Goal: Task Accomplishment & Management: Manage account settings

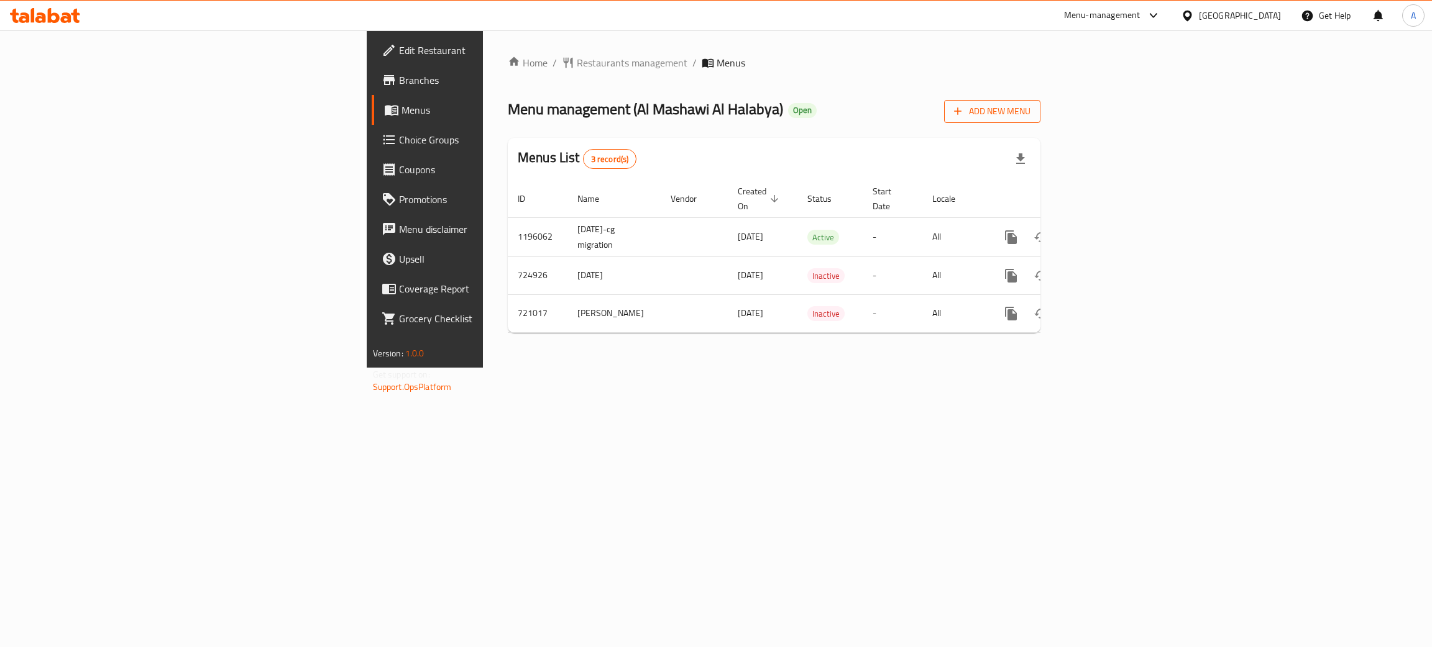
click at [1030, 107] on span "Add New Menu" at bounding box center [992, 112] width 76 height 16
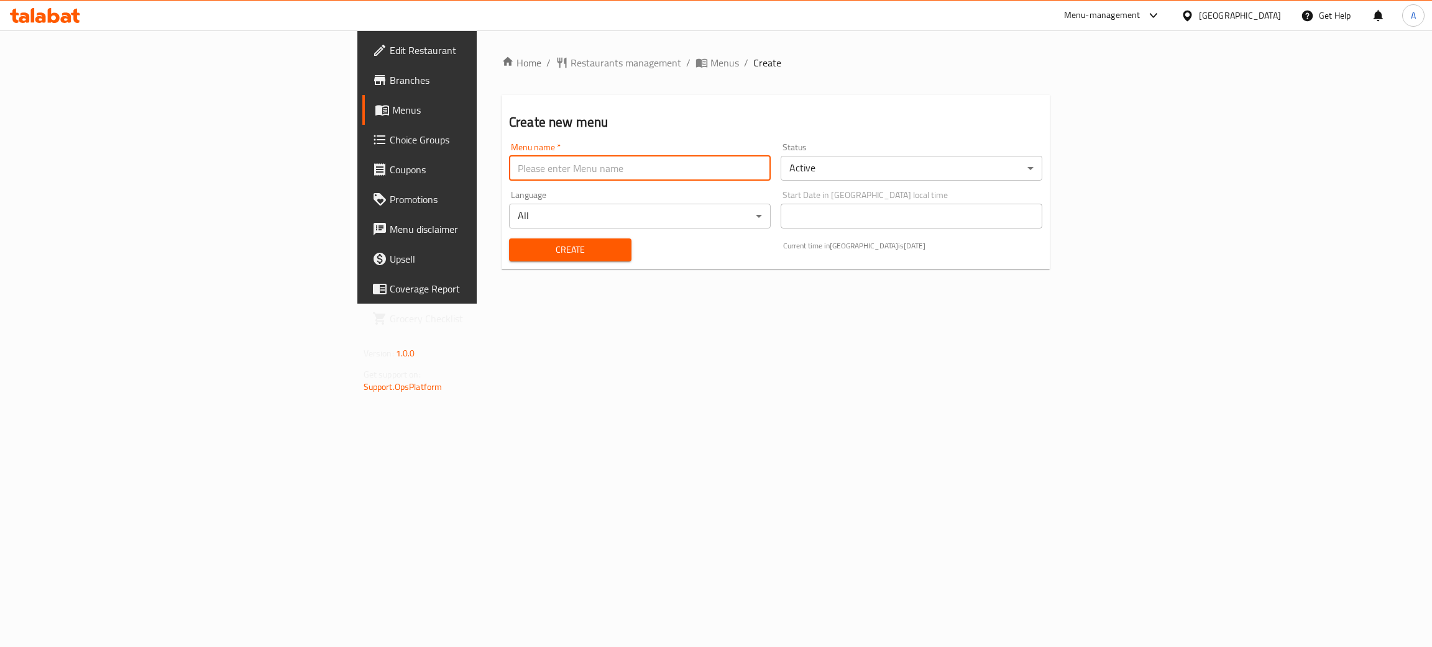
click at [509, 173] on input "text" at bounding box center [640, 168] width 262 height 25
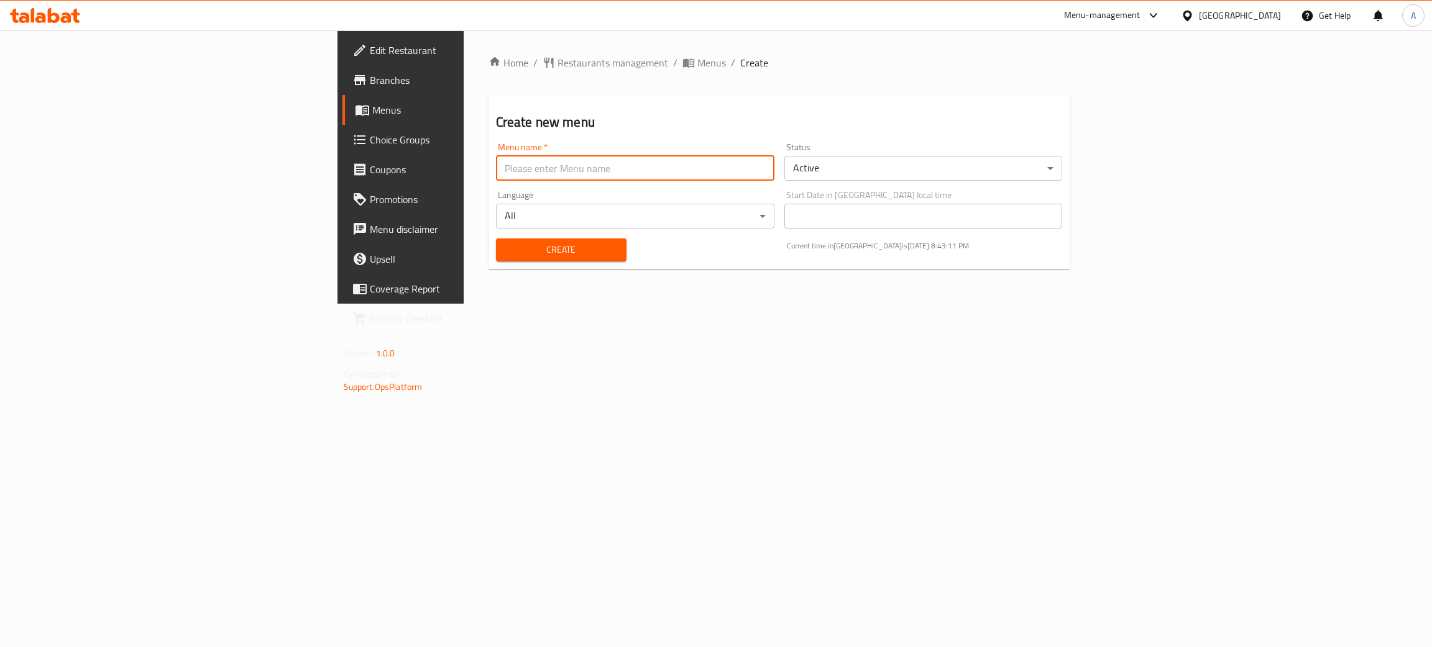
type input "test"
click at [506, 242] on span "Create" at bounding box center [561, 250] width 111 height 16
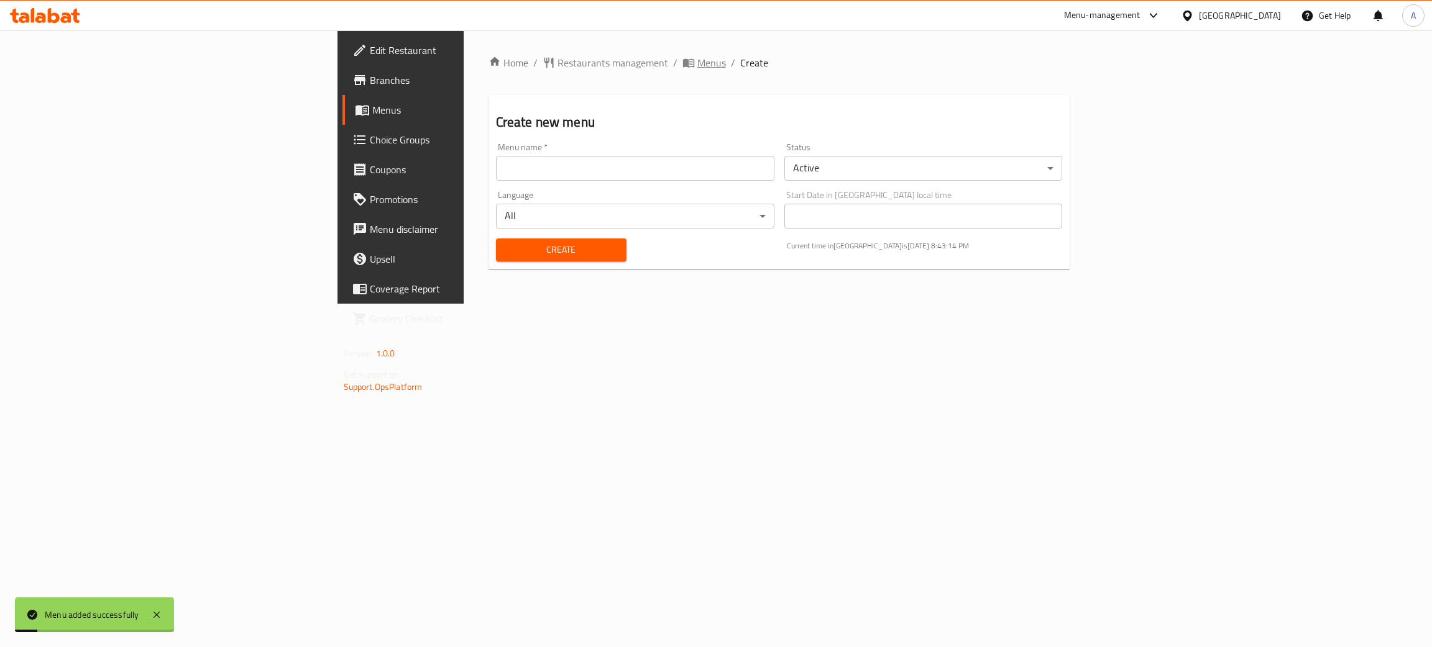
click at [697, 62] on span "Menus" at bounding box center [711, 62] width 29 height 15
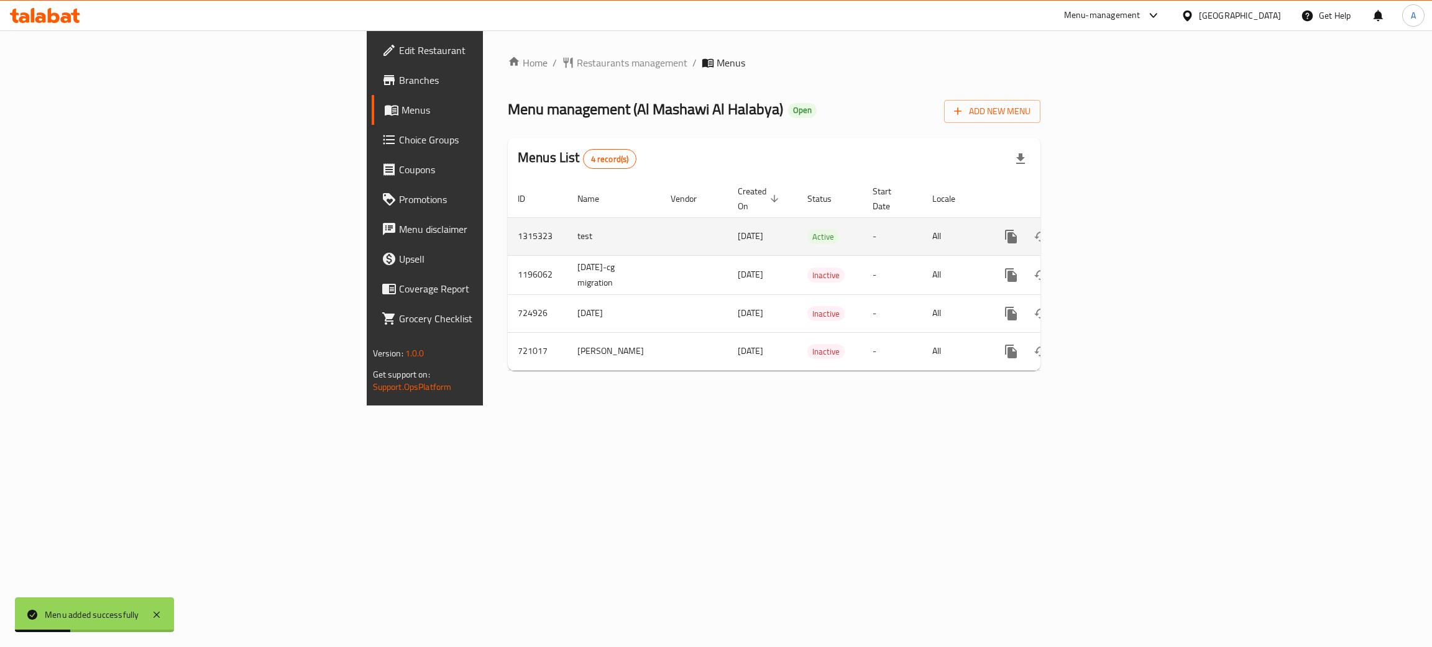
click at [1108, 229] on icon "enhanced table" at bounding box center [1100, 236] width 15 height 15
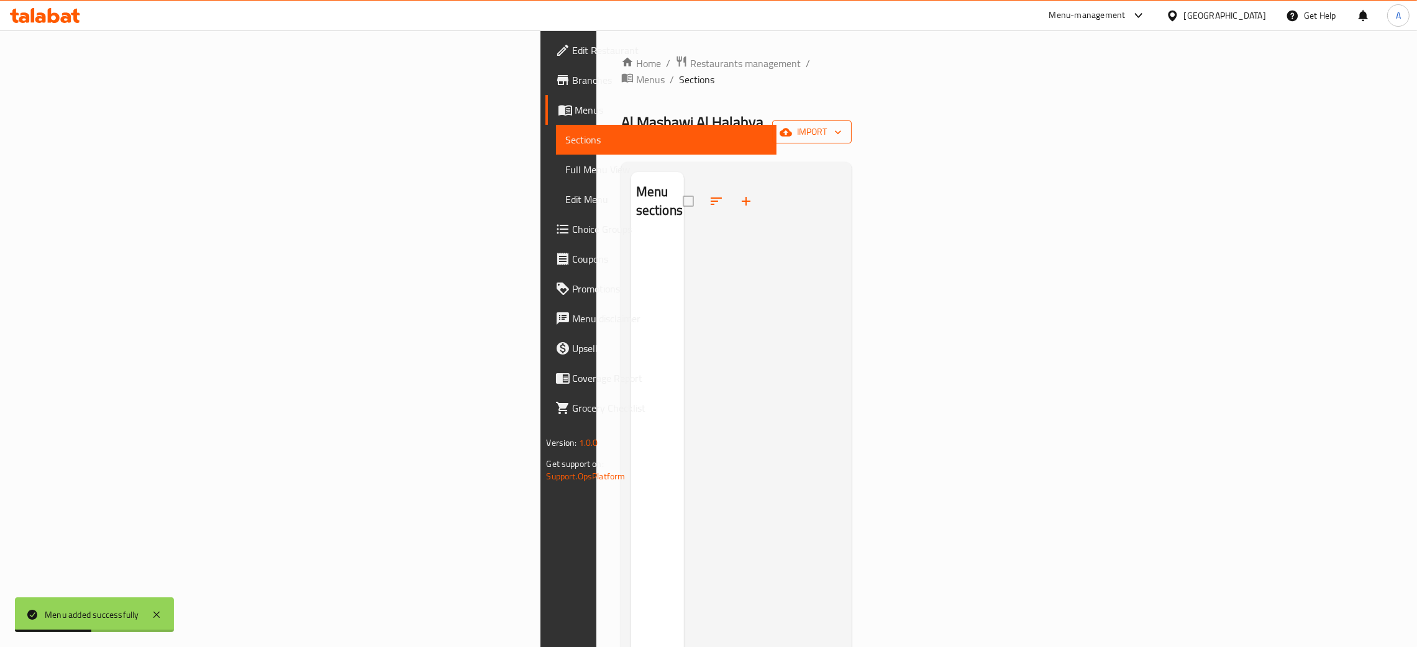
click at [844, 126] on icon "button" at bounding box center [838, 132] width 12 height 12
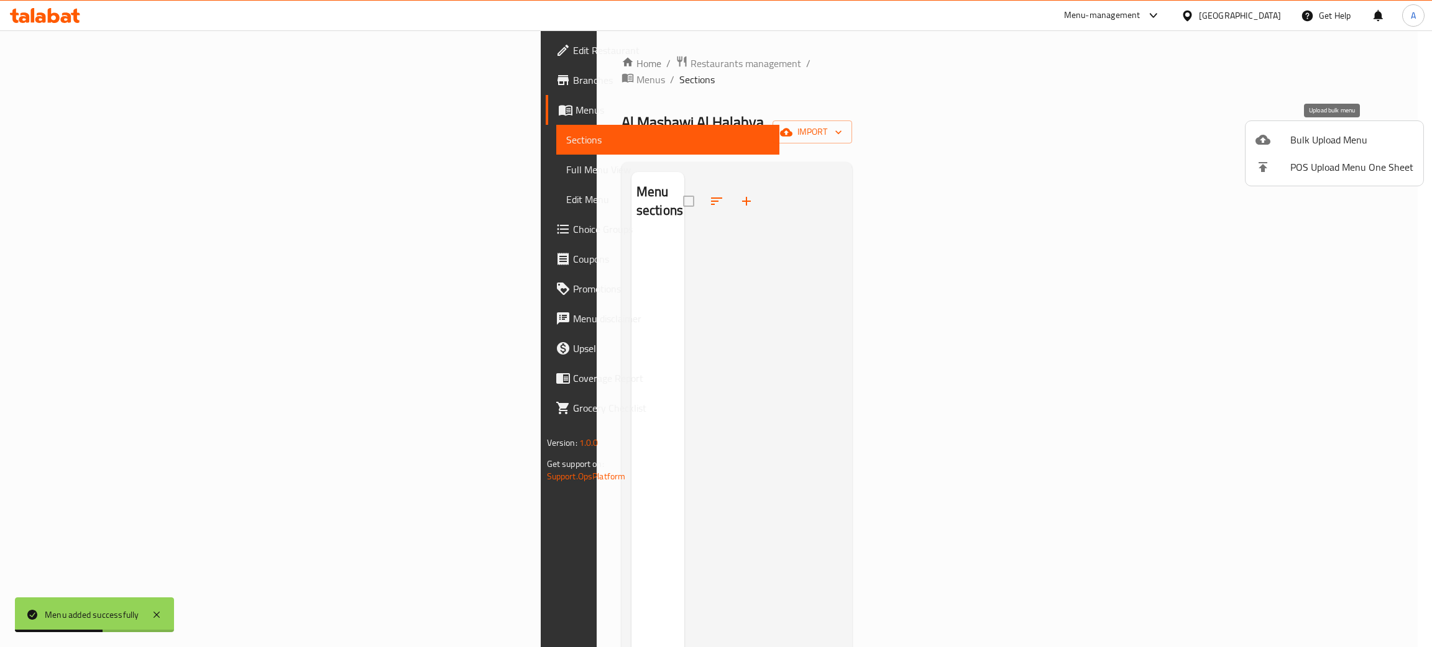
click at [1345, 134] on span "Bulk Upload Menu" at bounding box center [1351, 139] width 123 height 15
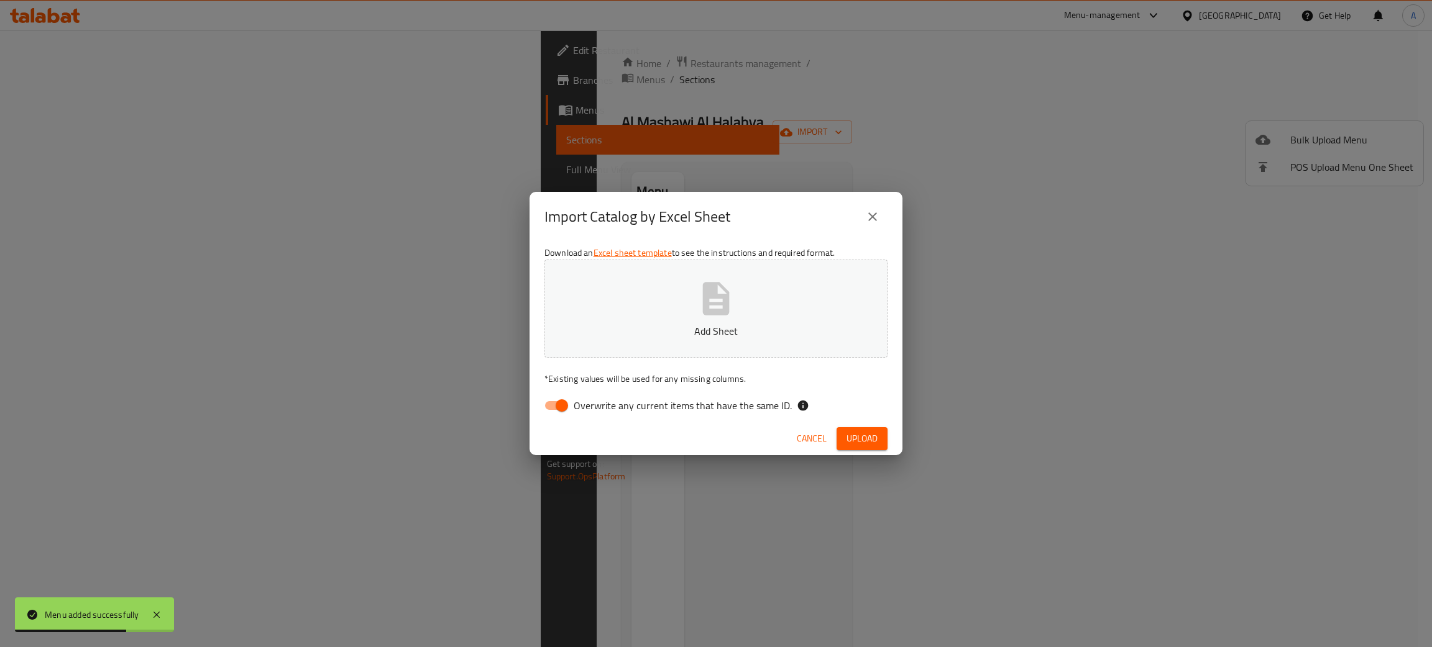
click at [560, 404] on input "Overwrite any current items that have the same ID." at bounding box center [561, 406] width 71 height 24
checkbox input "false"
click at [706, 302] on icon "button" at bounding box center [716, 298] width 27 height 33
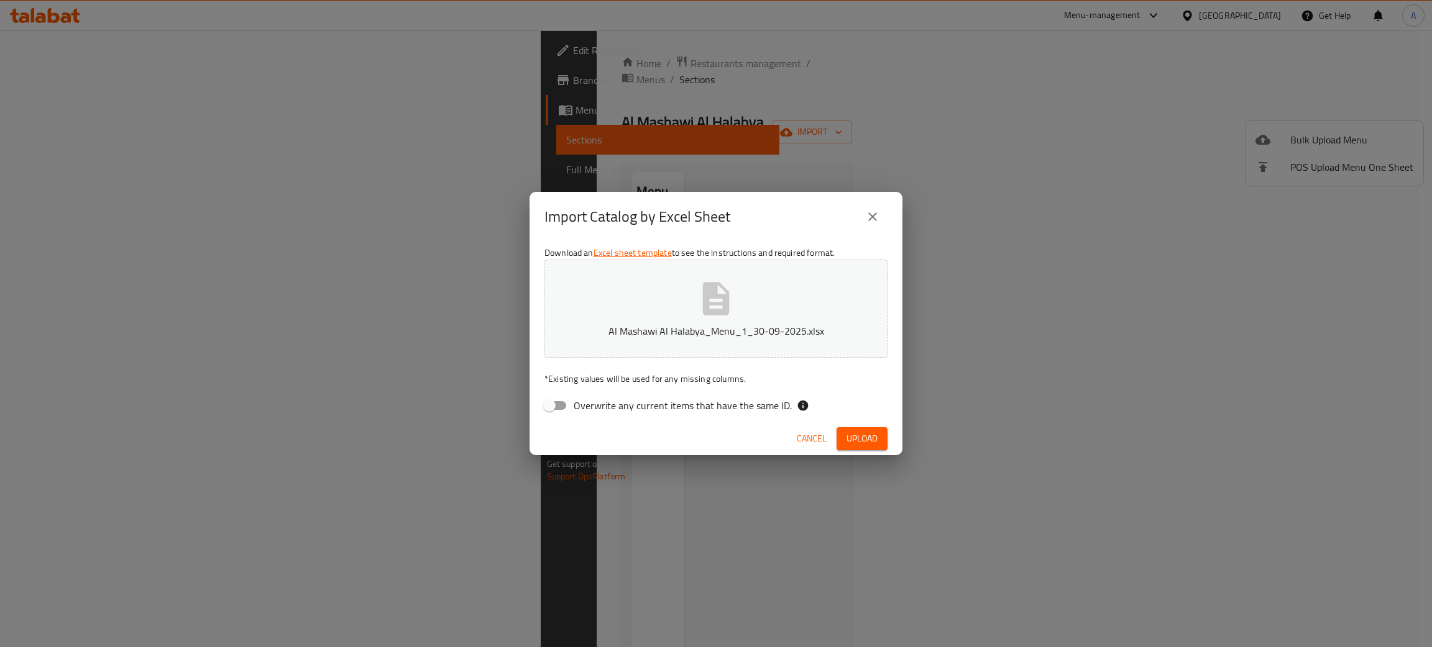
click at [847, 434] on span "Upload" at bounding box center [861, 439] width 31 height 16
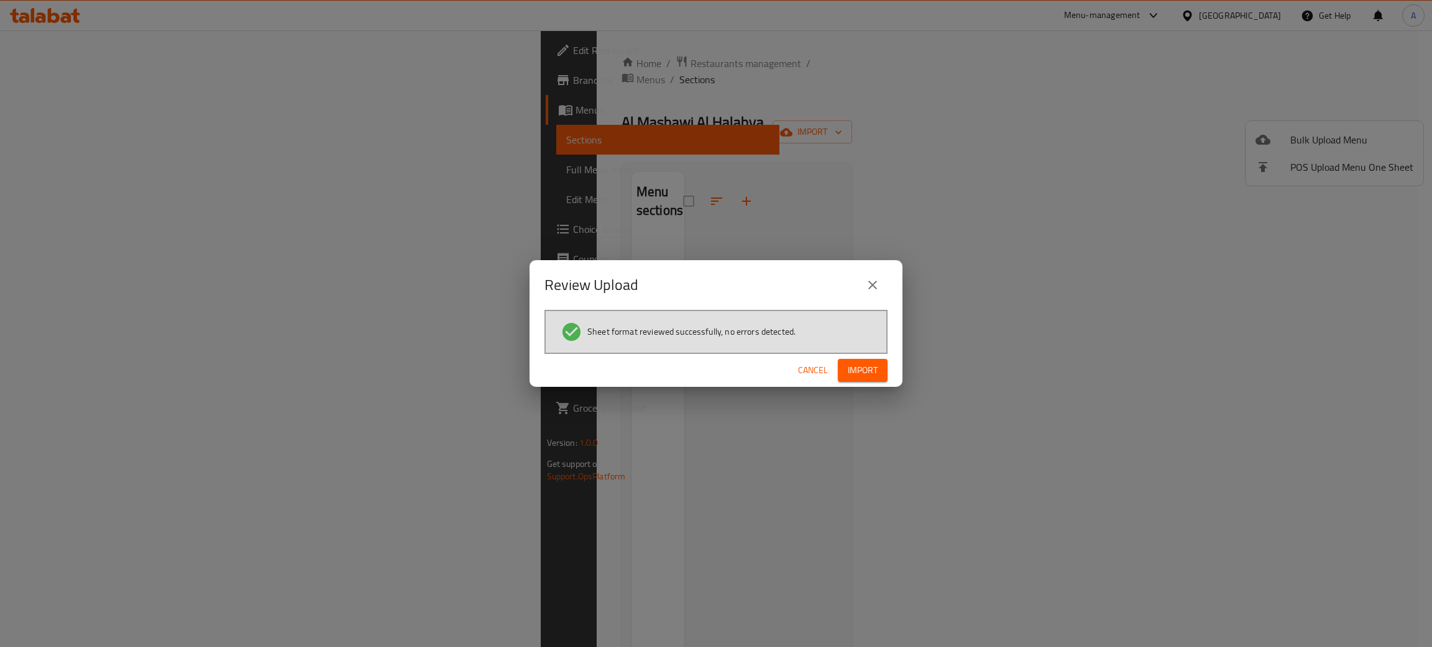
click at [856, 365] on span "Import" at bounding box center [863, 371] width 30 height 16
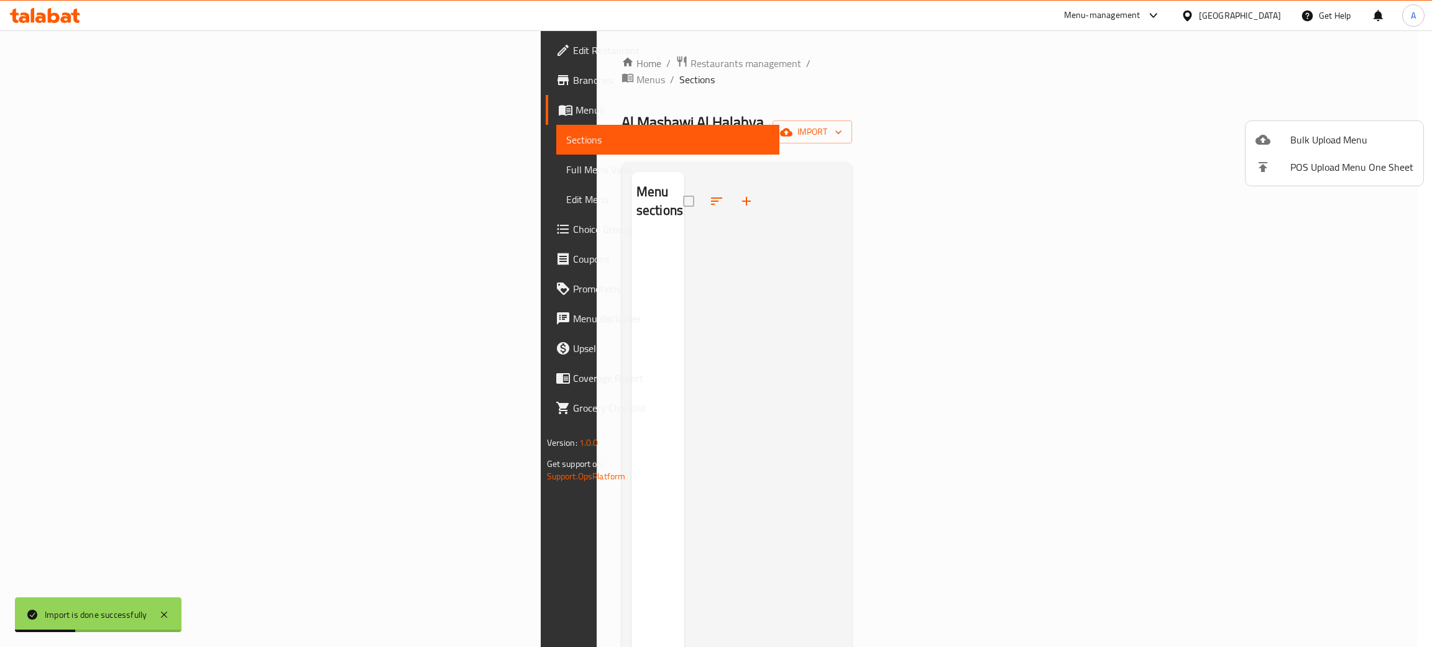
click at [483, 59] on div at bounding box center [716, 323] width 1432 height 647
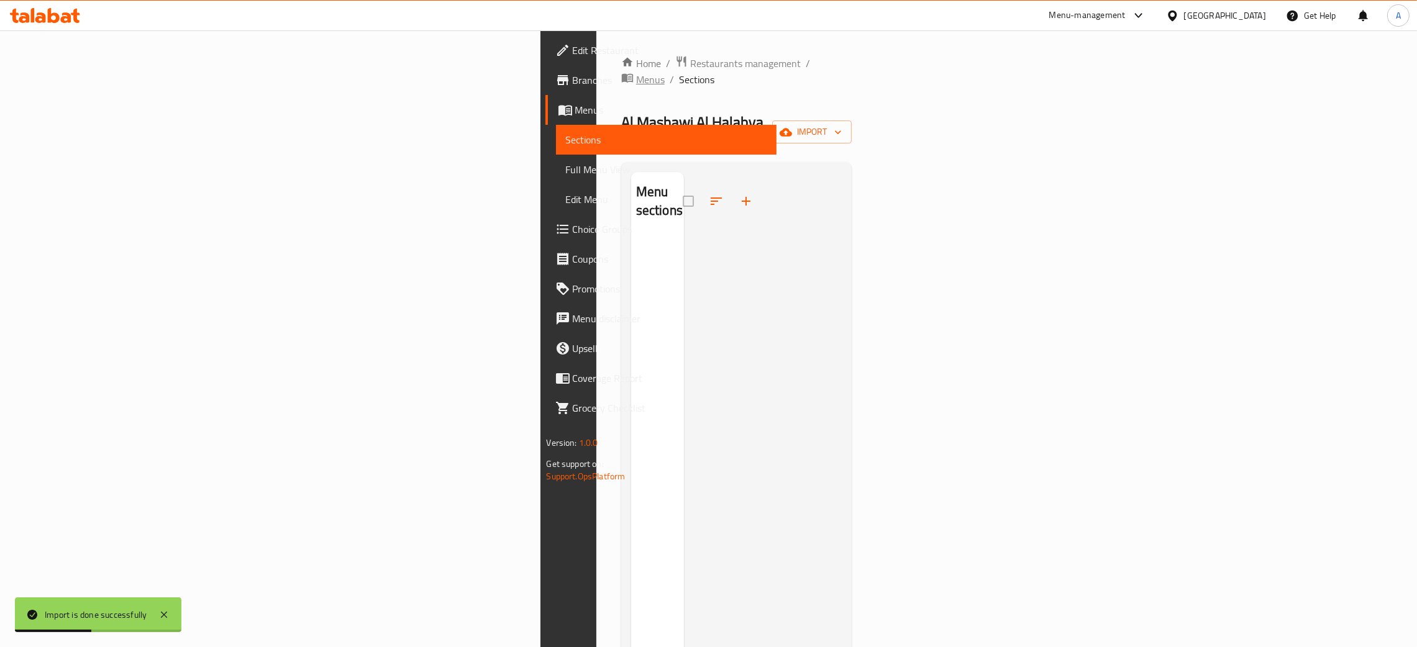
click at [636, 72] on span "Menus" at bounding box center [650, 79] width 29 height 15
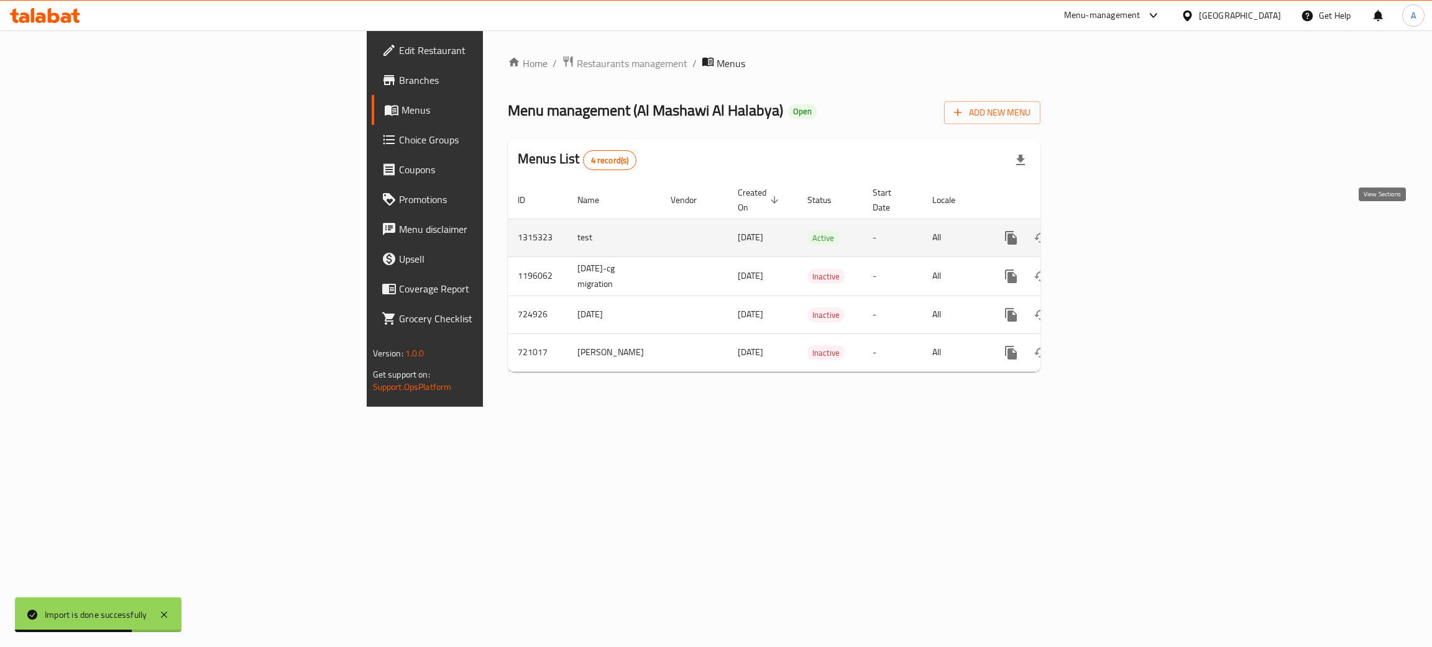
click at [1108, 231] on icon "enhanced table" at bounding box center [1100, 238] width 15 height 15
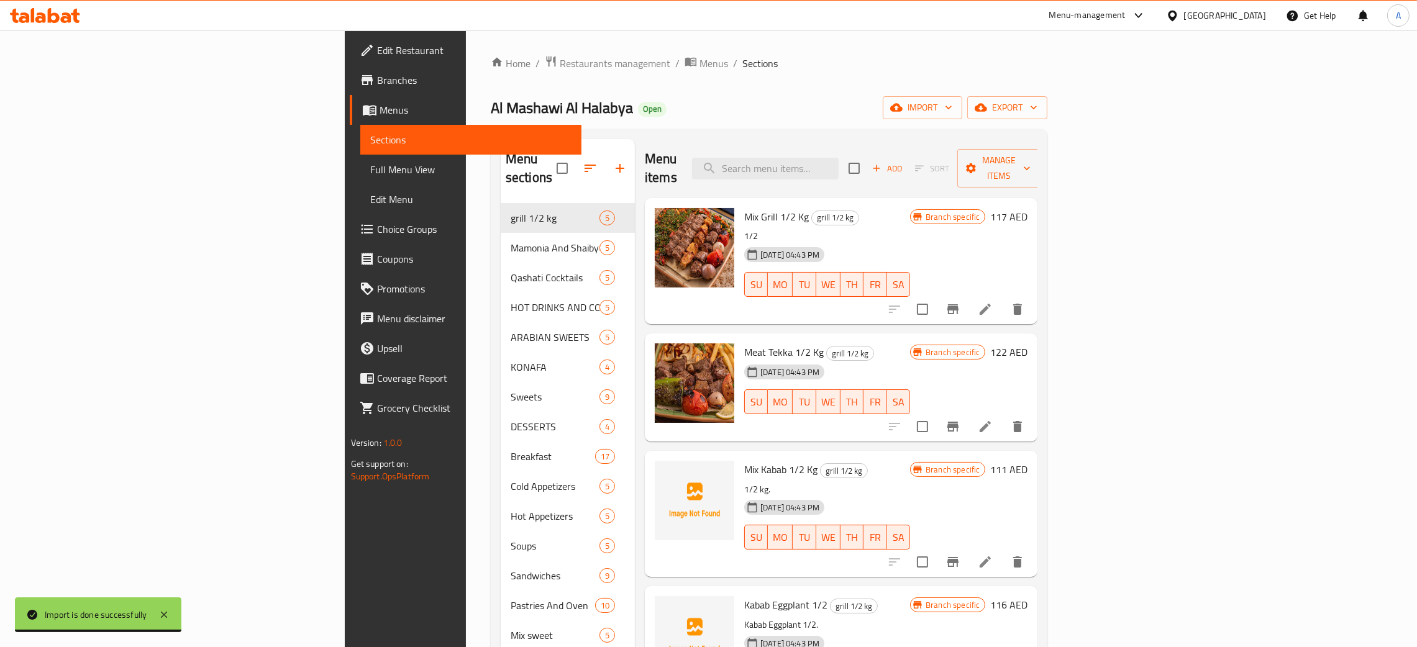
click at [370, 167] on span "Full Menu View" at bounding box center [470, 169] width 201 height 15
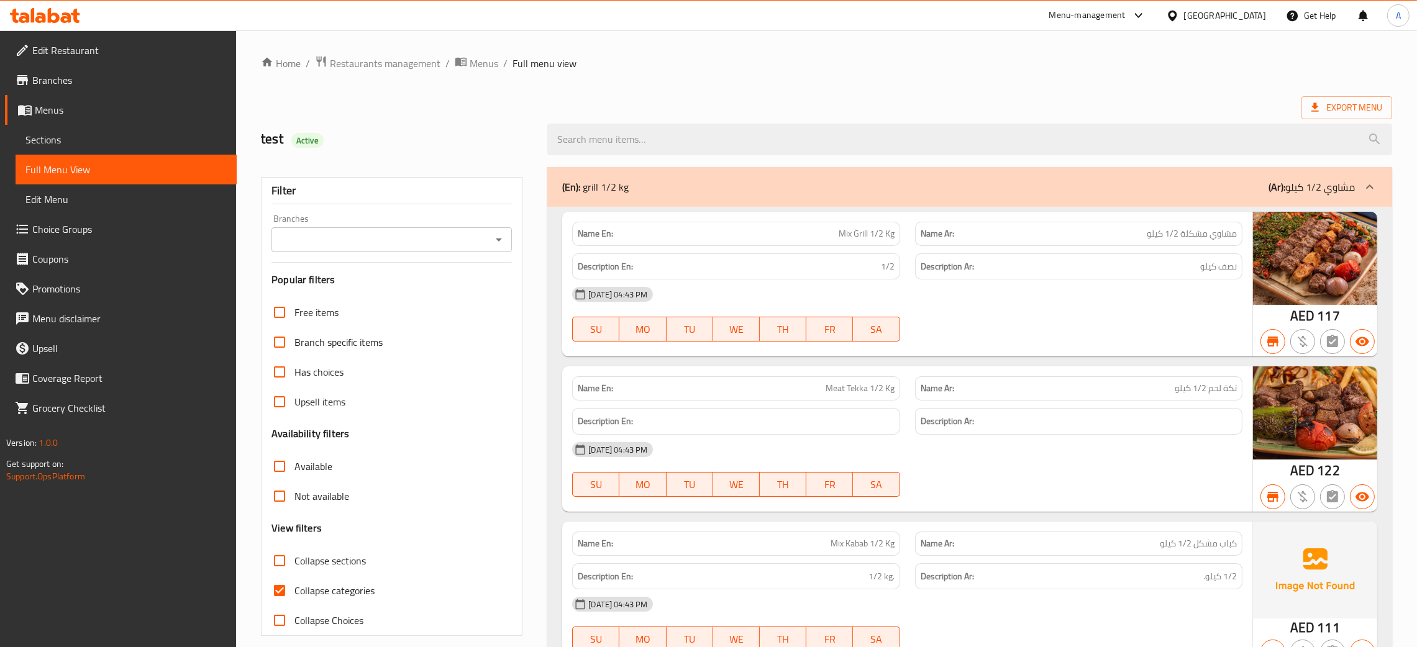
click at [500, 240] on icon "Open" at bounding box center [498, 239] width 15 height 15
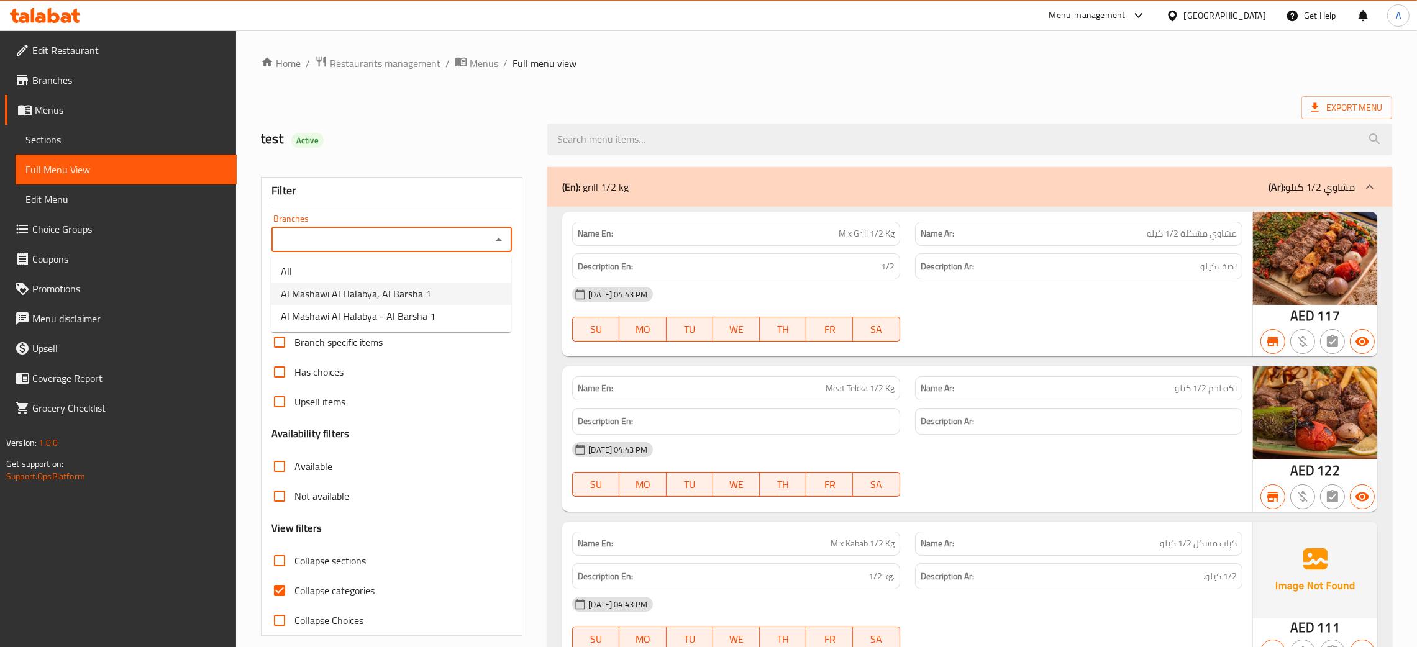
click at [426, 286] on span "Al Mashawi Al Halabya, Al Barsha 1" at bounding box center [356, 293] width 150 height 15
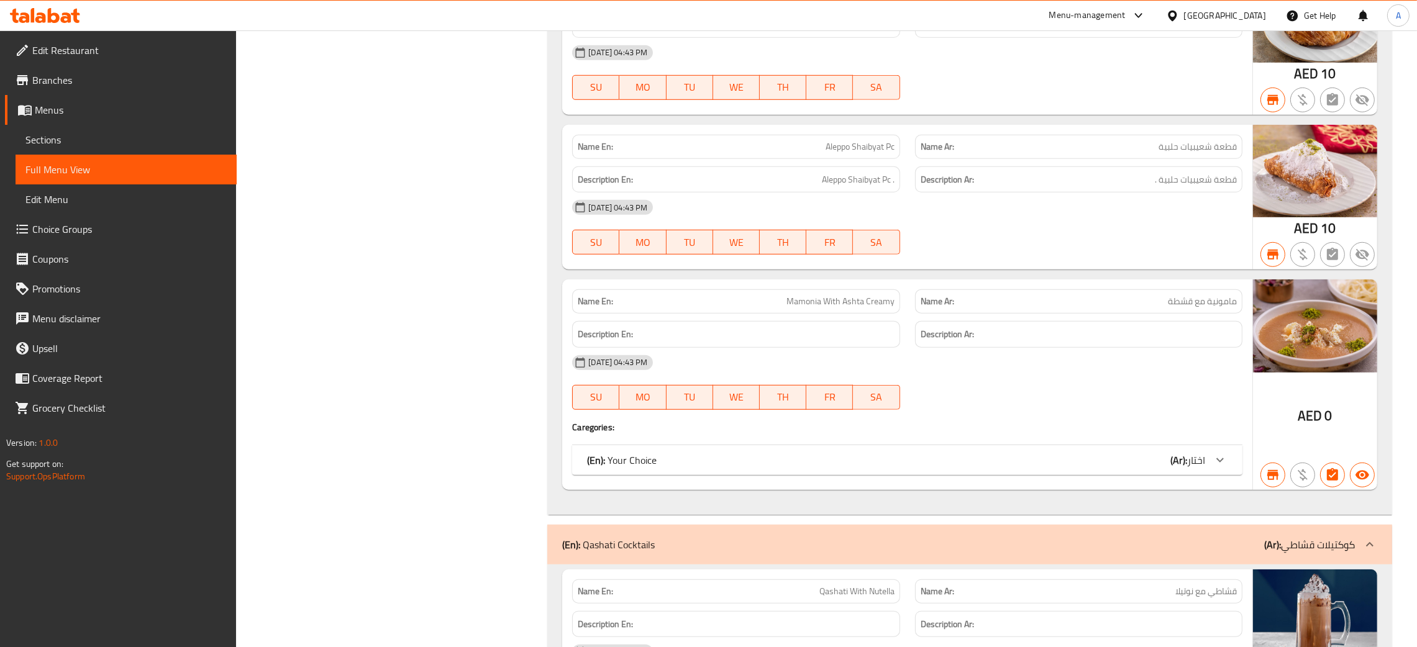
scroll to position [1491, 0]
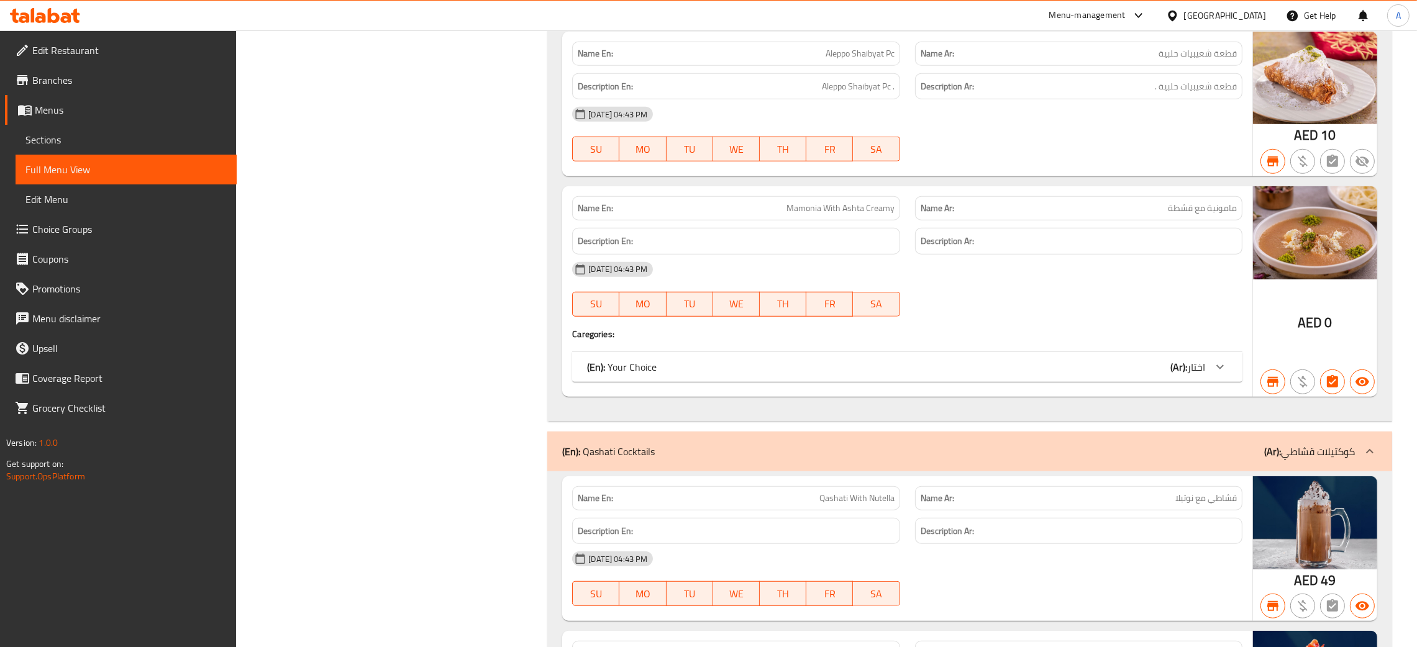
drag, startPoint x: 1131, startPoint y: 368, endPoint x: 695, endPoint y: 480, distance: 450.1
click at [1131, 368] on div "(En): Your Choice (Ar): اختار" at bounding box center [896, 367] width 618 height 15
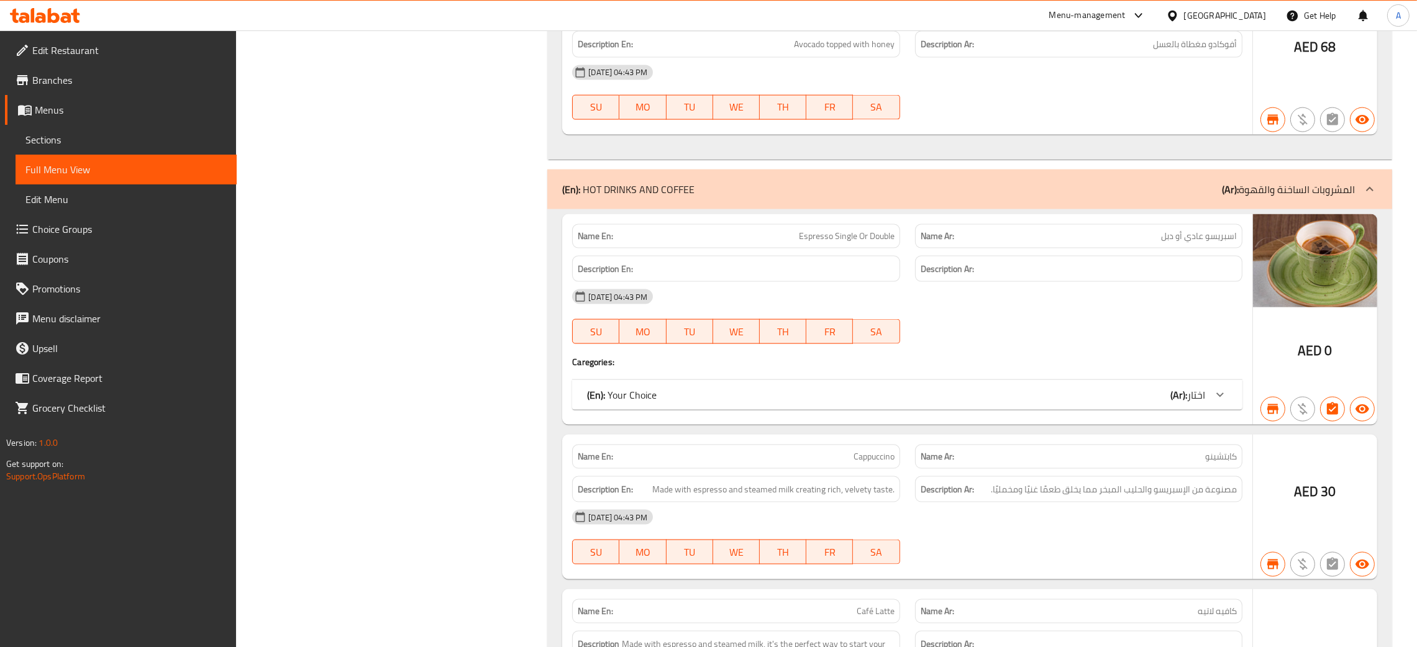
scroll to position [2703, 0]
click at [1139, 400] on div "(En): Your Choice (Ar): اختار" at bounding box center [896, 392] width 618 height 15
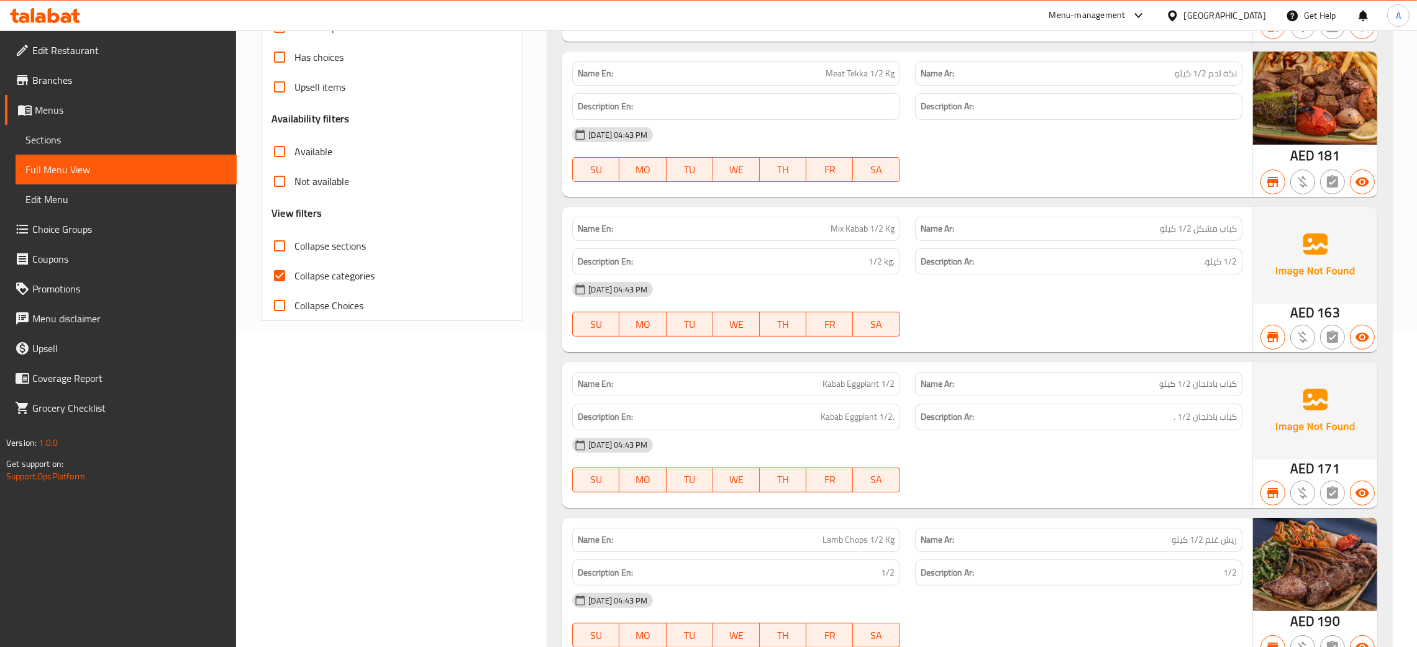
scroll to position [99, 0]
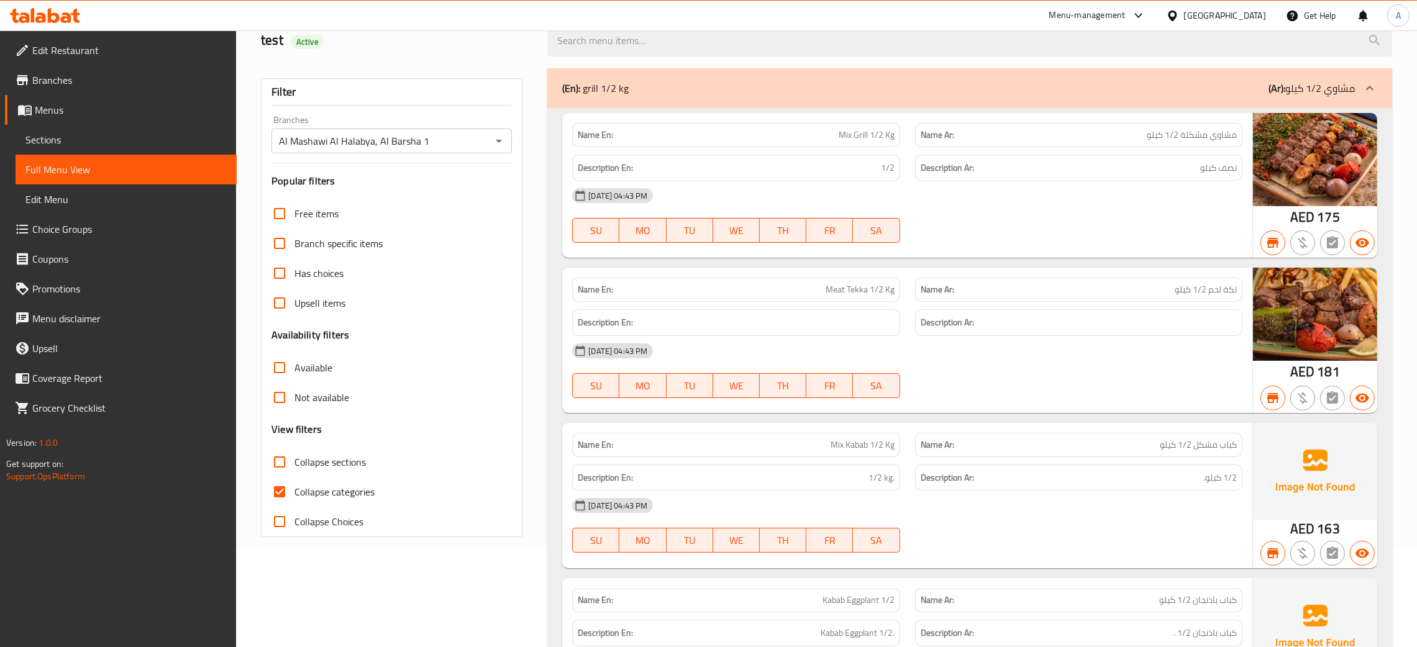
click at [501, 140] on icon "Open" at bounding box center [498, 141] width 15 height 15
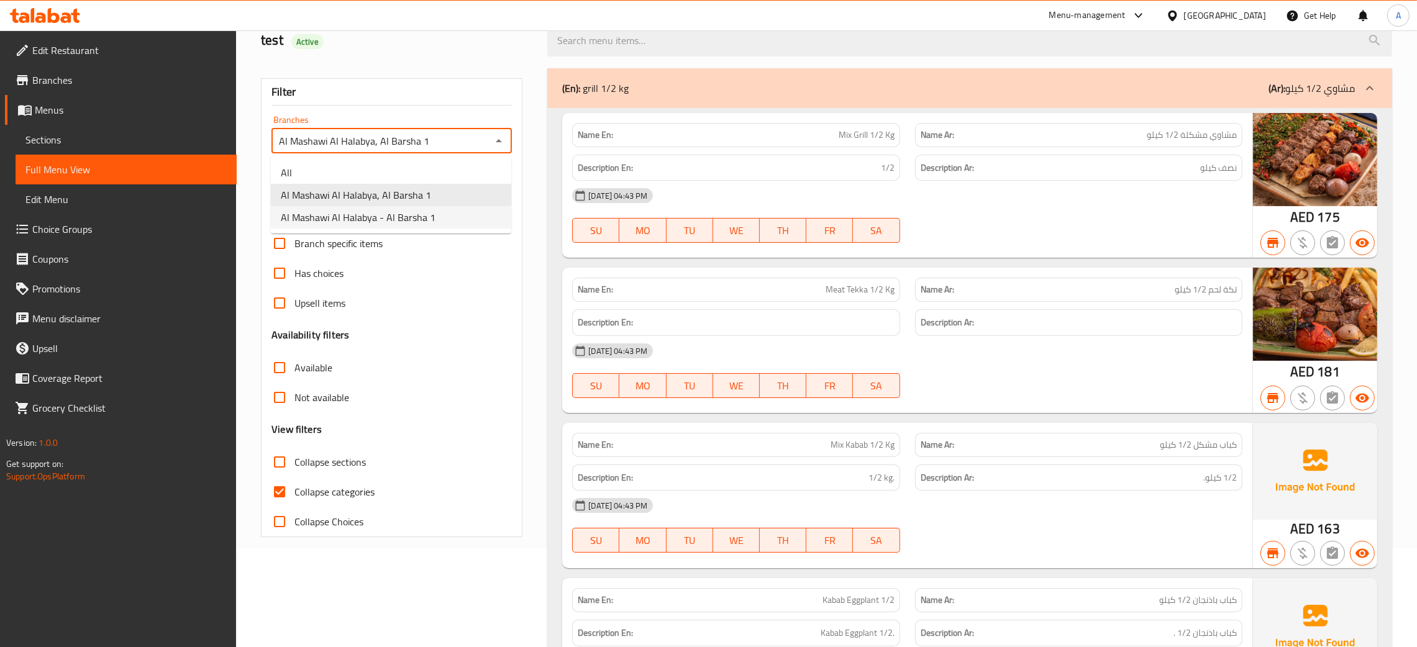
click at [390, 219] on span "Al Mashawi Al Halabya - Al Barsha 1" at bounding box center [358, 217] width 155 height 15
type input "Al Mashawi Al Halabya - Al Barsha 1"
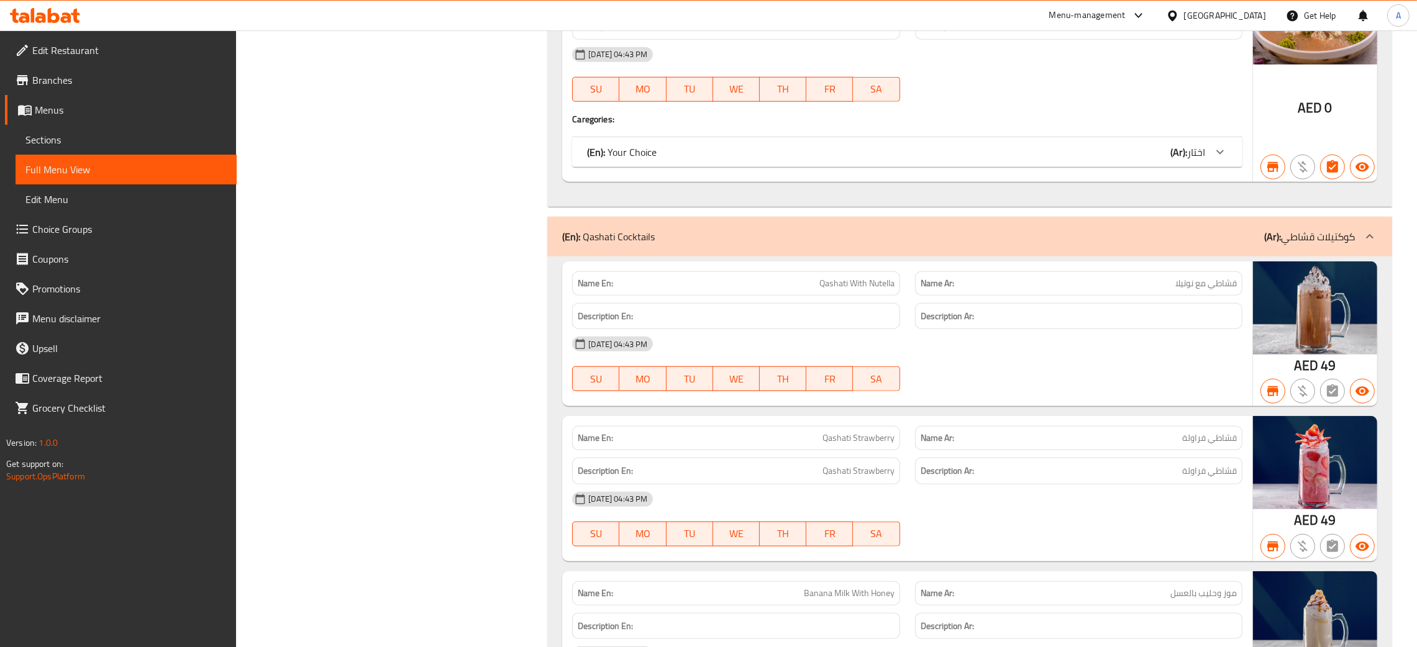
scroll to position [1677, 0]
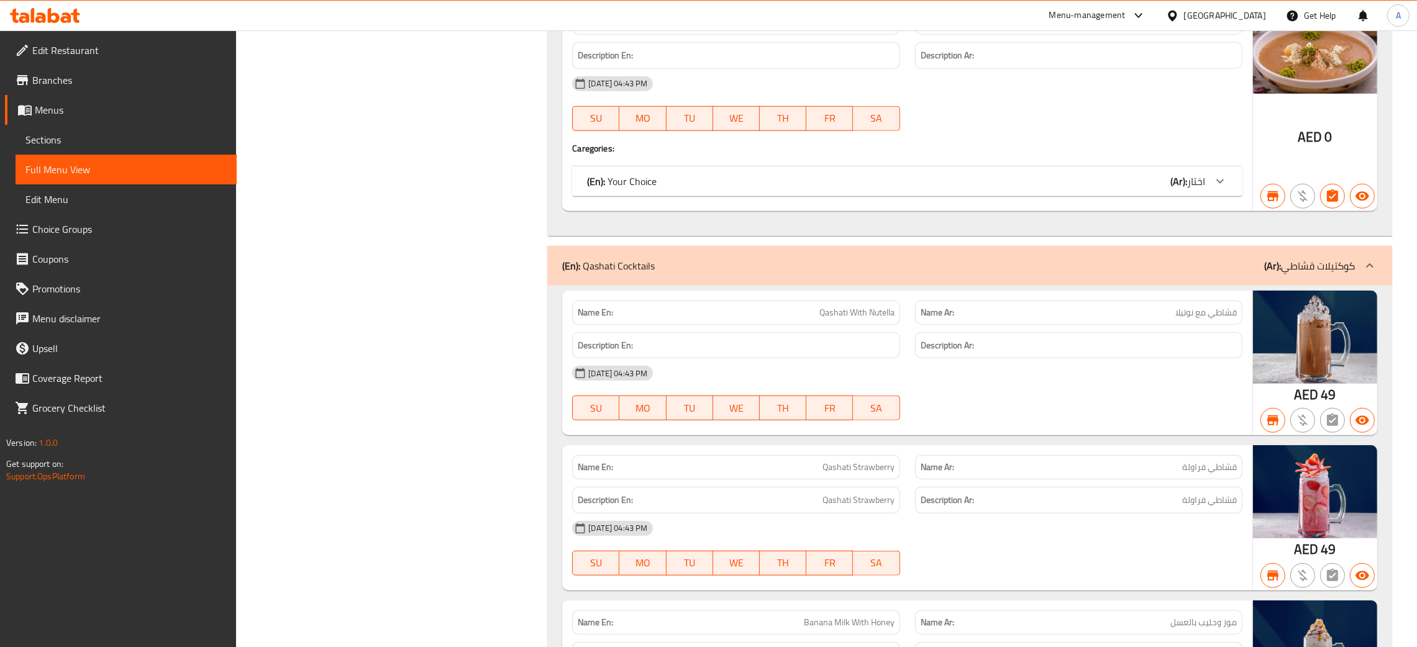
click at [1057, 111] on div "30-09-2025 04:43 PM SU MO TU WE TH FR SA" at bounding box center [907, 104] width 685 height 70
checkbox input "false"
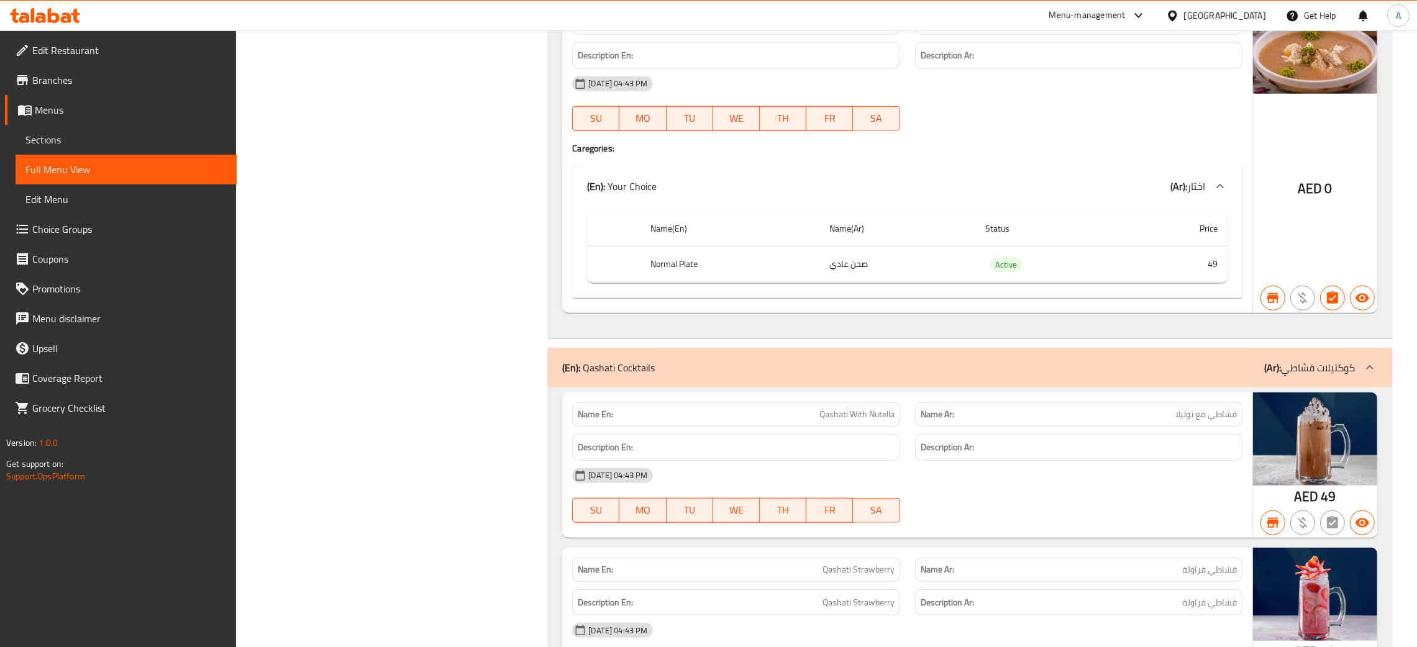
scroll to position [0, 0]
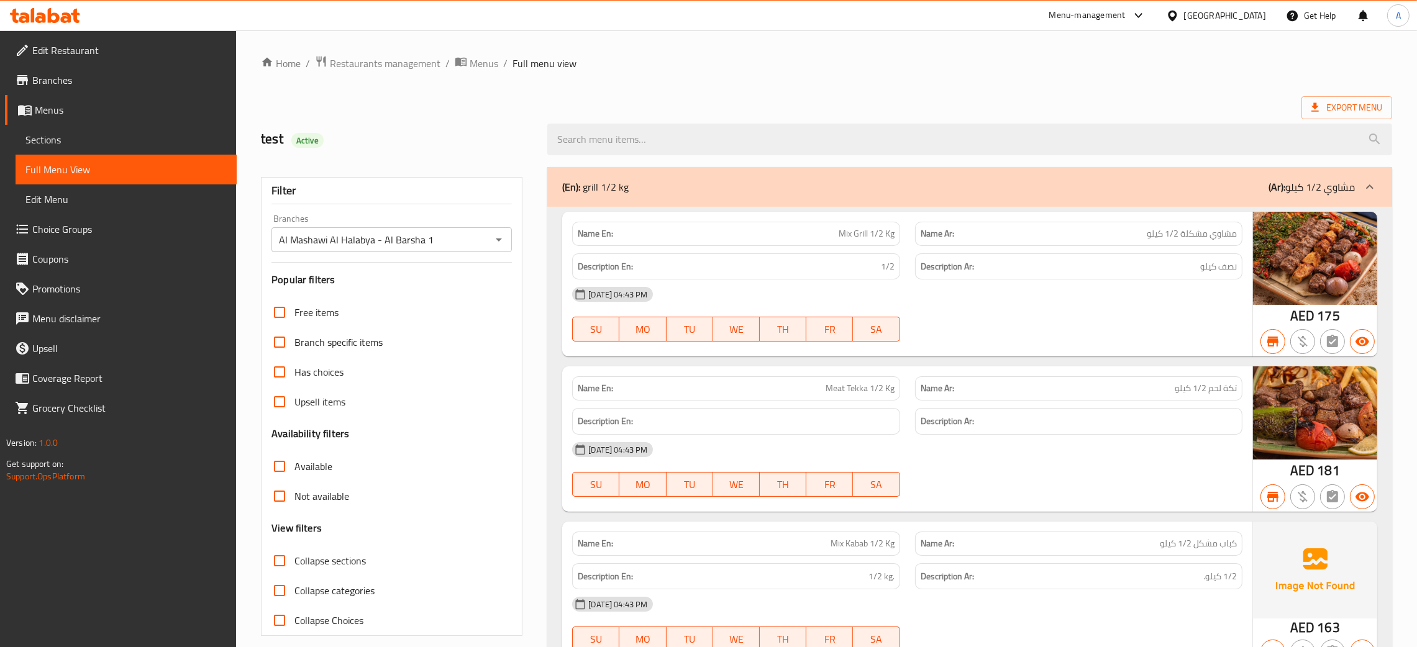
click at [490, 62] on span "Menus" at bounding box center [484, 63] width 29 height 15
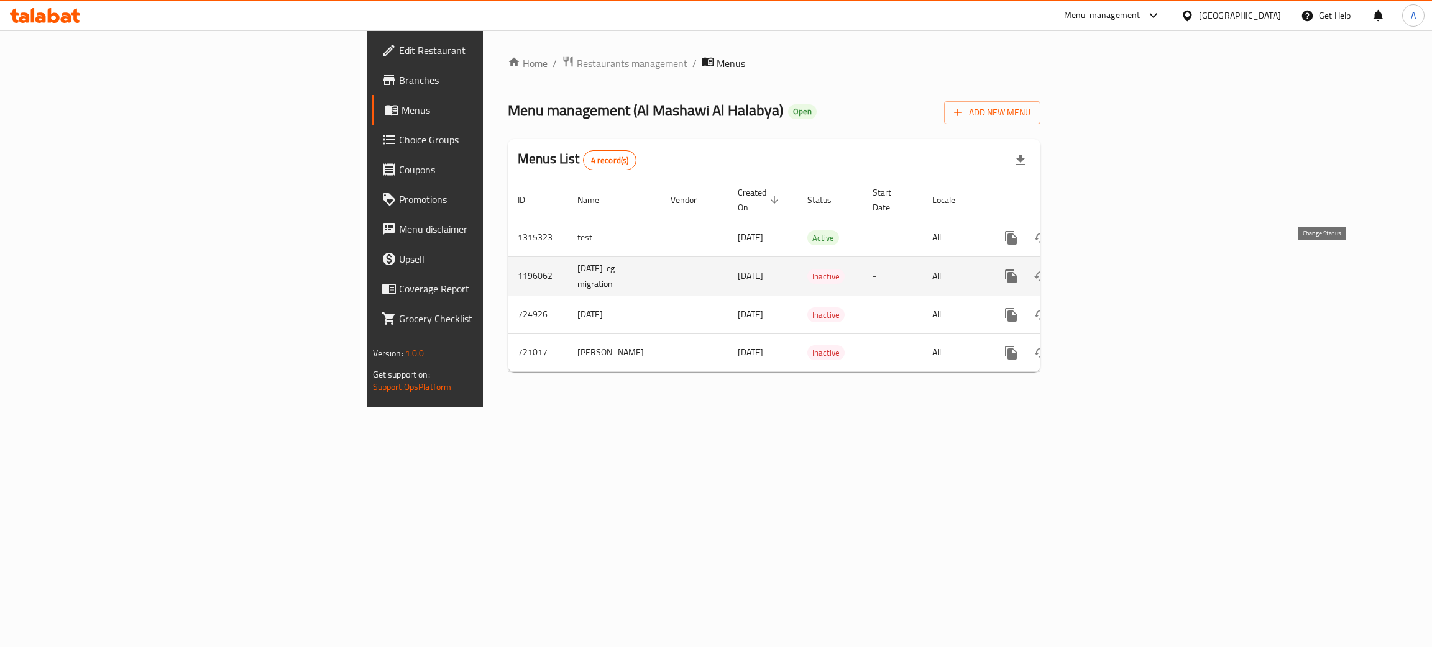
click at [1048, 269] on icon "enhanced table" at bounding box center [1040, 276] width 15 height 15
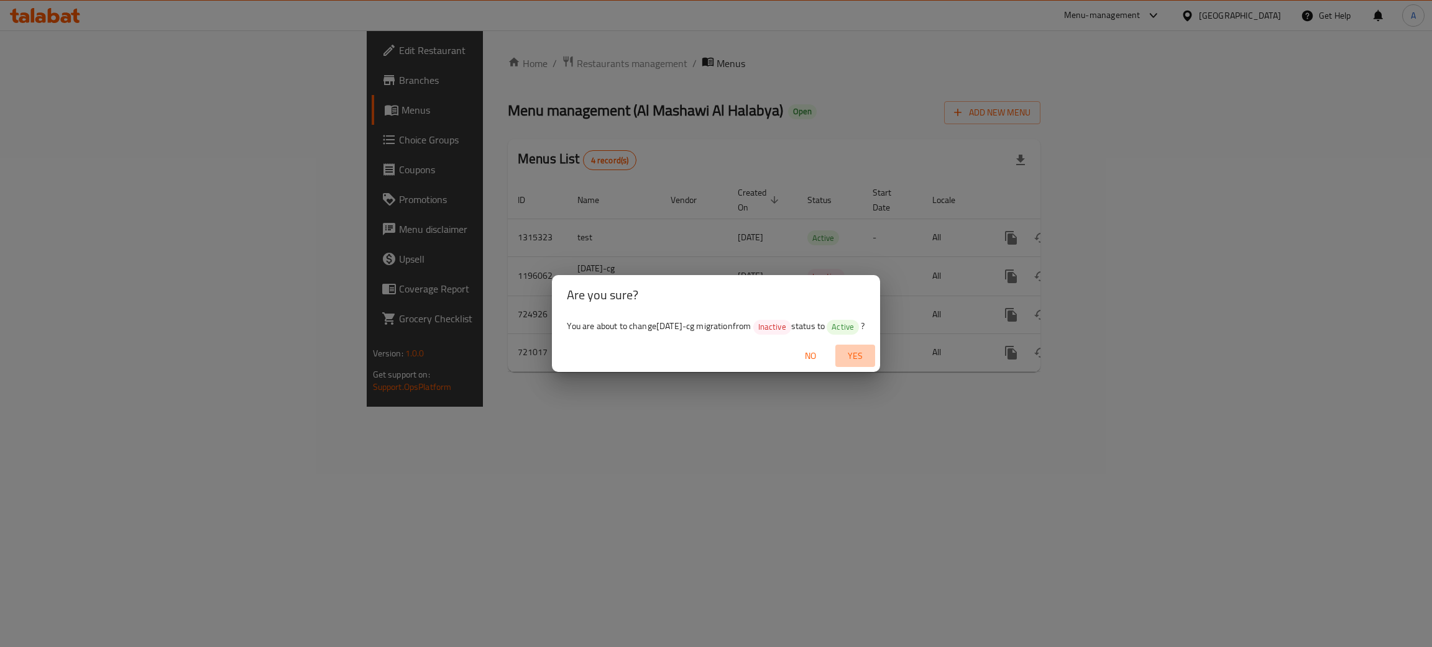
click at [866, 349] on span "Yes" at bounding box center [855, 357] width 30 height 16
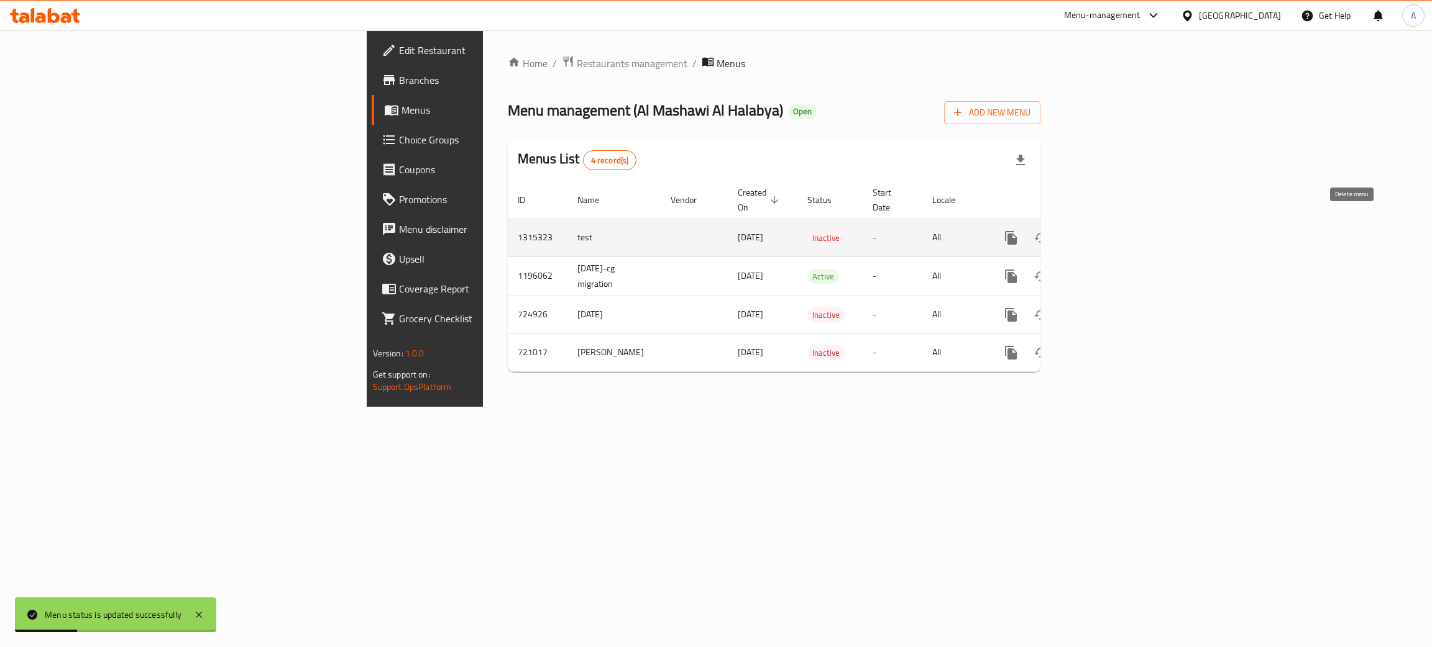
click at [1075, 232] on icon "enhanced table" at bounding box center [1070, 237] width 9 height 11
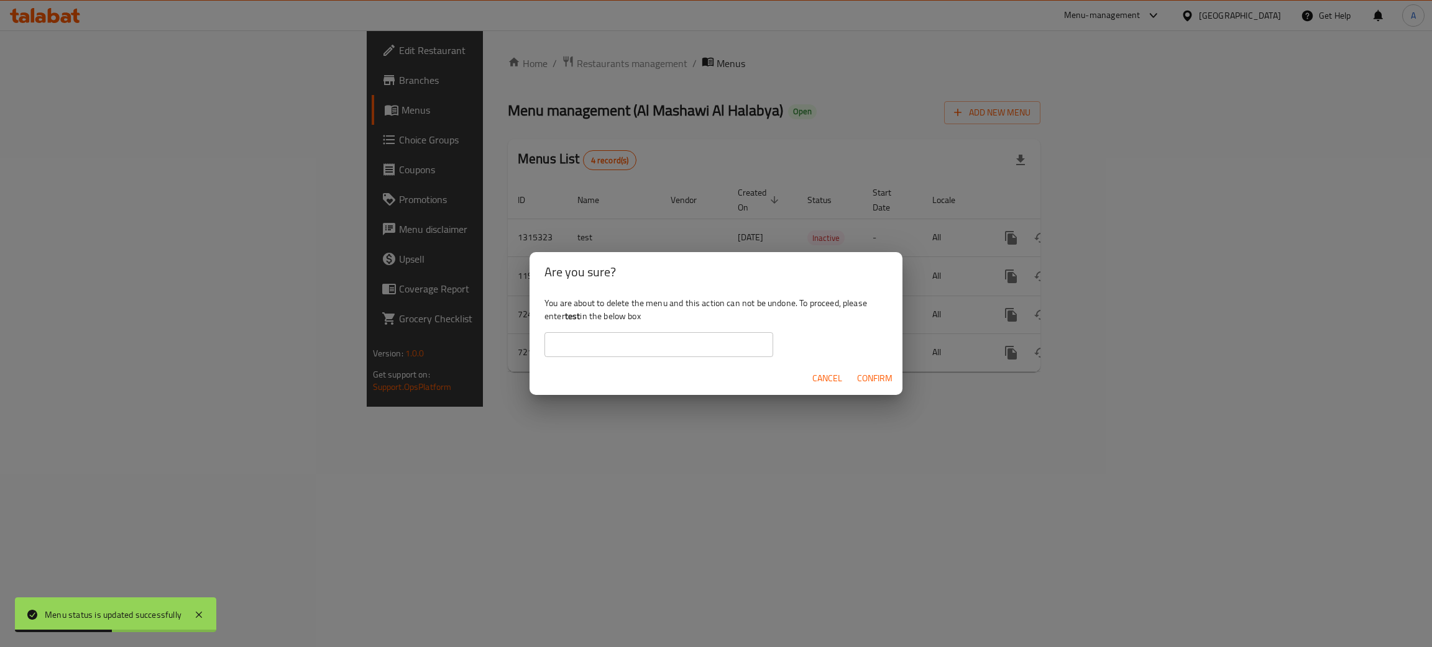
click at [616, 342] on input "text" at bounding box center [658, 344] width 229 height 25
type input "test"
click at [870, 375] on span "Confirm" at bounding box center [874, 379] width 35 height 16
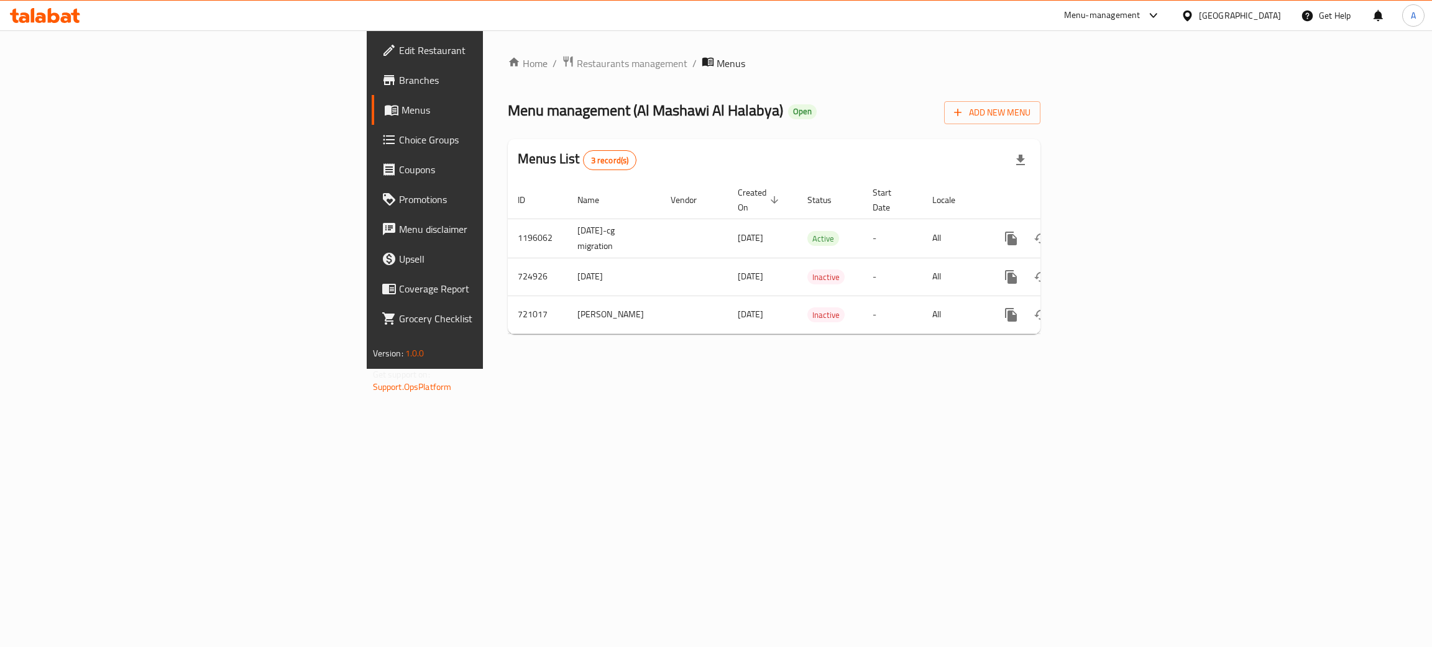
click at [399, 80] on span "Branches" at bounding box center [497, 80] width 197 height 15
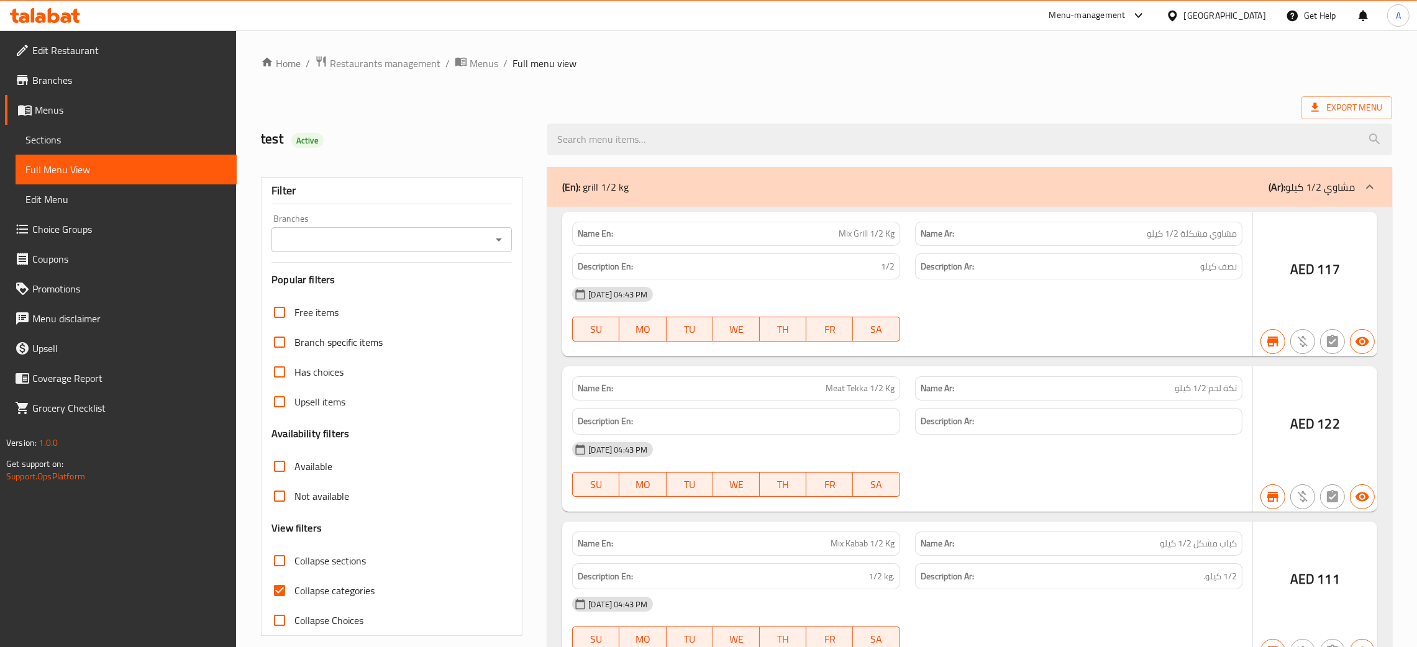
click at [498, 238] on div at bounding box center [708, 323] width 1417 height 647
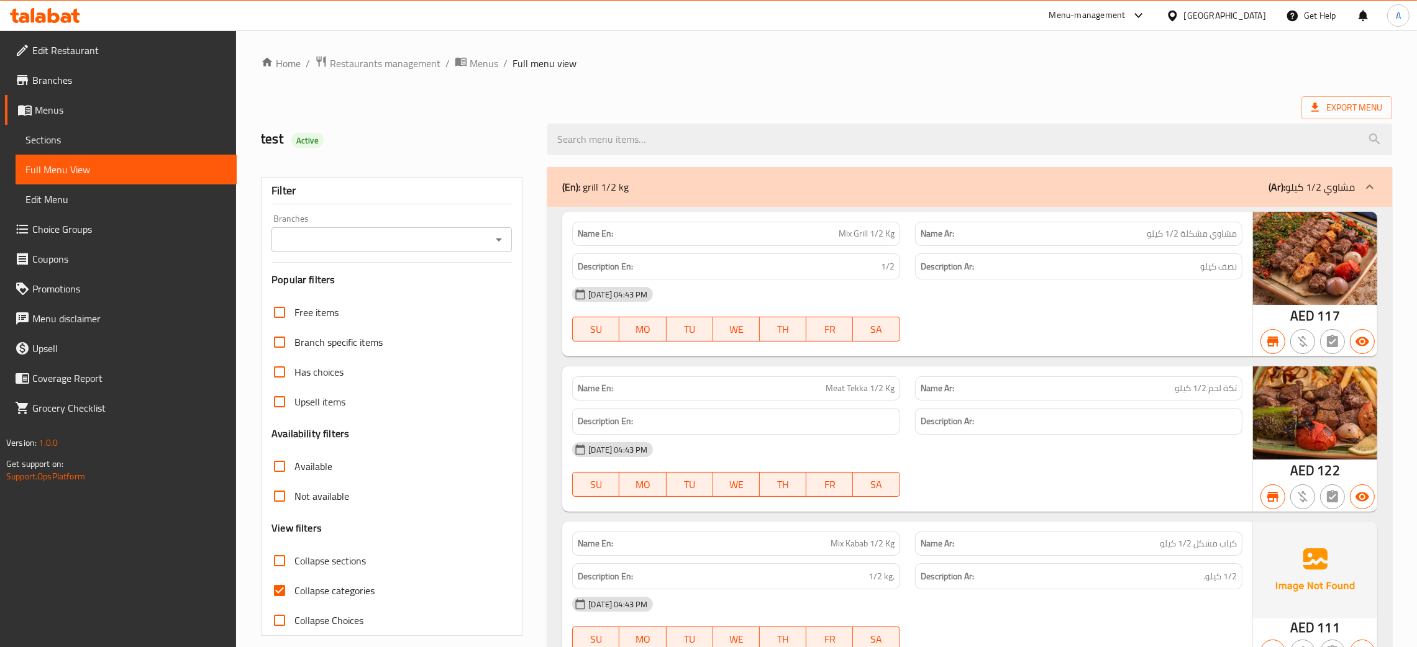
click at [498, 242] on icon "Open" at bounding box center [498, 239] width 15 height 15
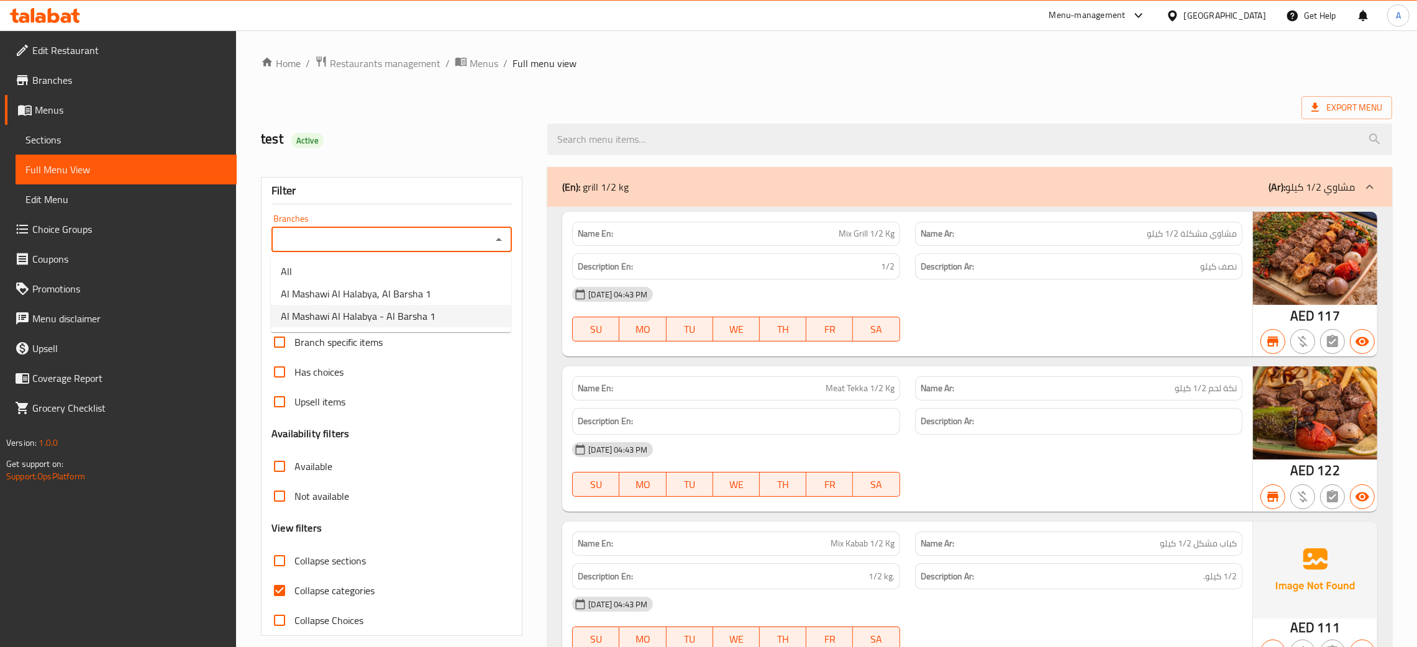
click at [411, 321] on span "Al Mashawi Al Halabya - Al Barsha 1" at bounding box center [358, 316] width 155 height 15
type input "Al Mashawi Al Halabya - Al Barsha 1"
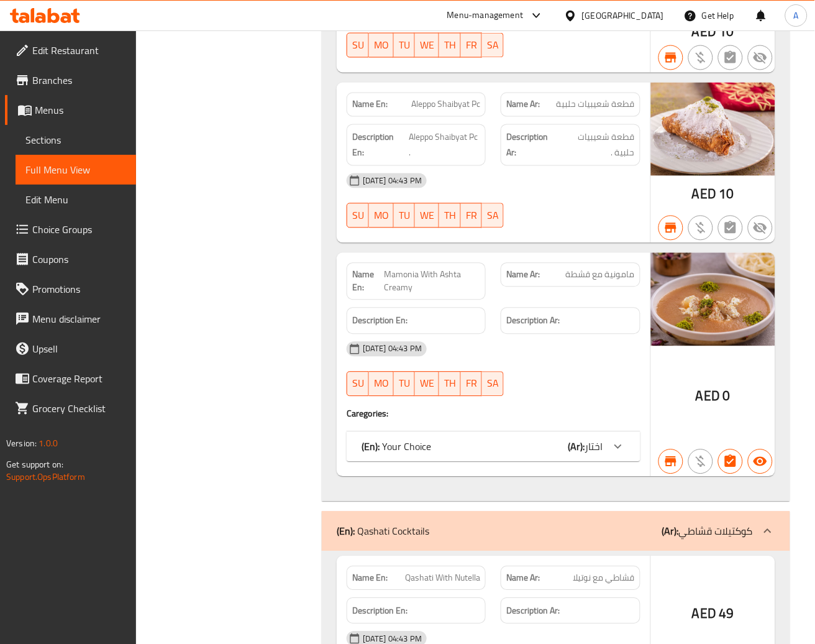
scroll to position [1491, 0]
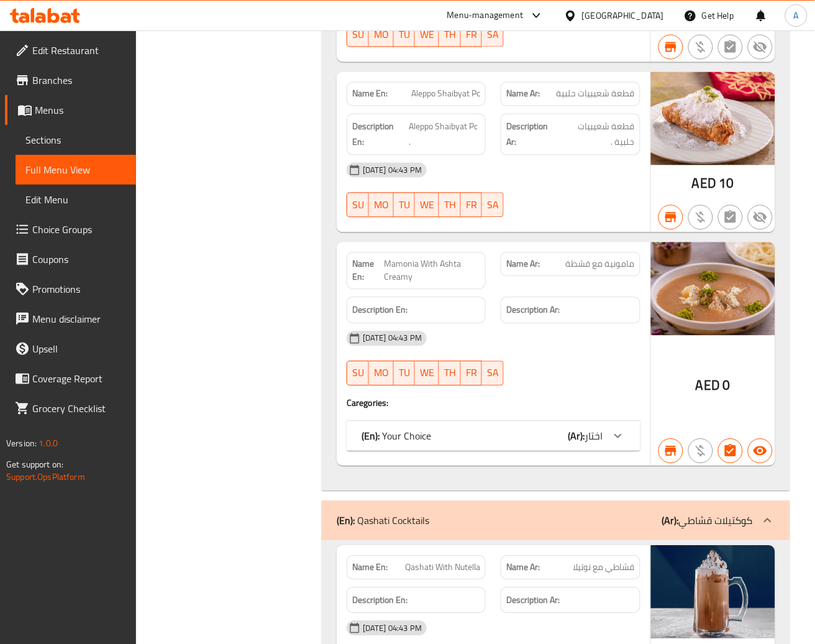
click at [596, 431] on span "اختار" at bounding box center [594, 436] width 18 height 19
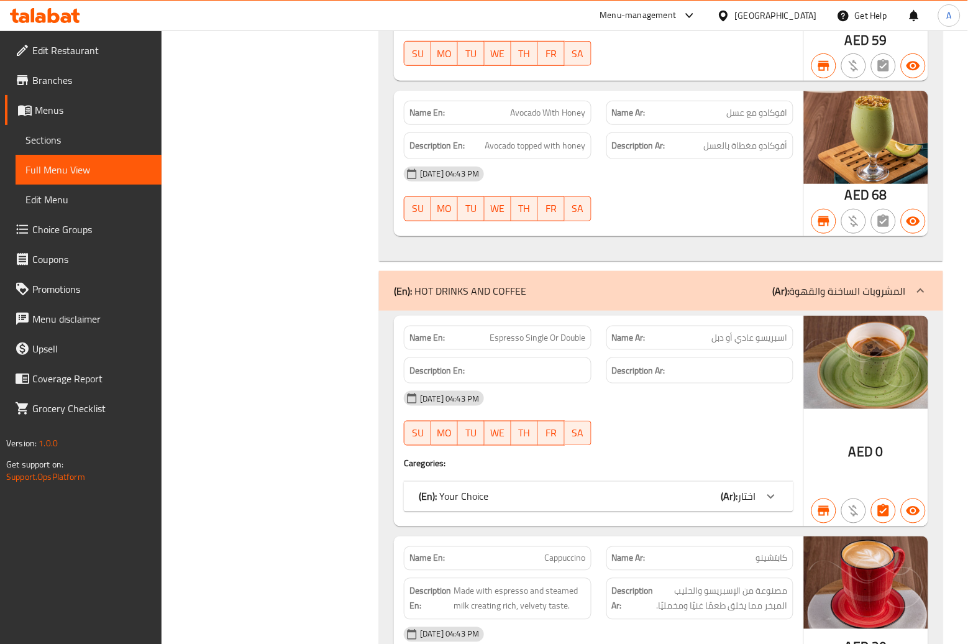
scroll to position [2796, 0]
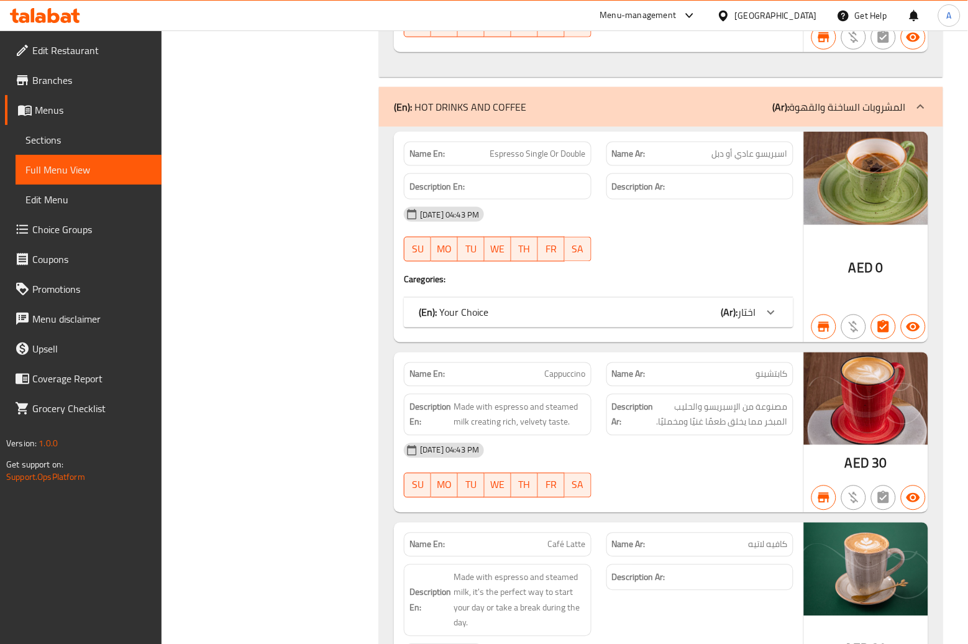
click at [724, 308] on div "(En): Your Choice (Ar): اختار" at bounding box center [599, 313] width 390 height 30
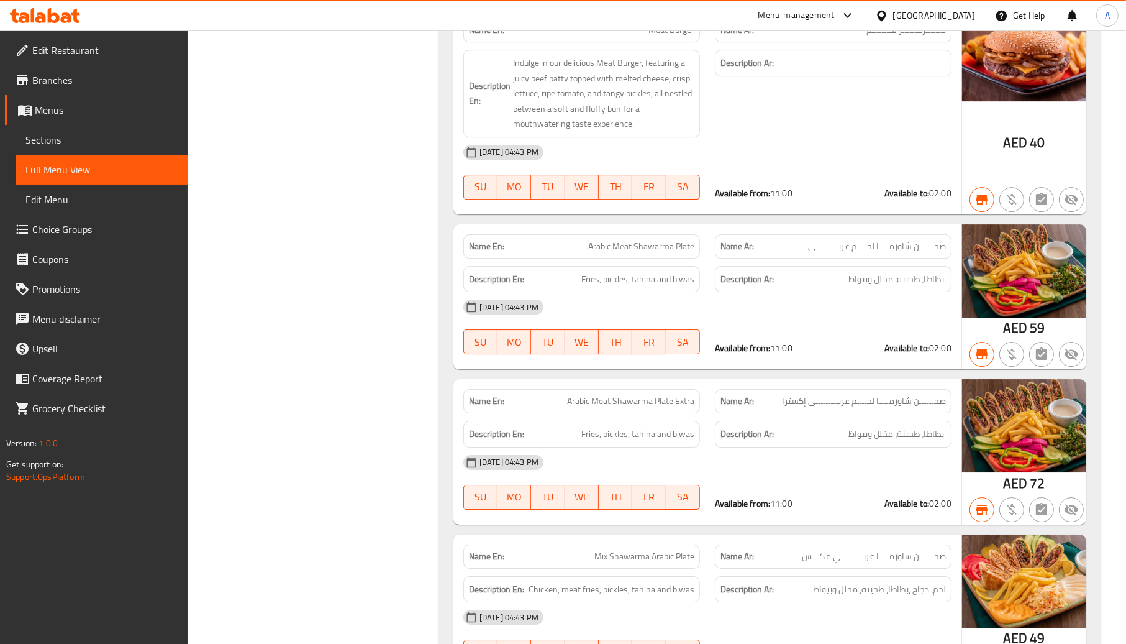
scroll to position [32713, 0]
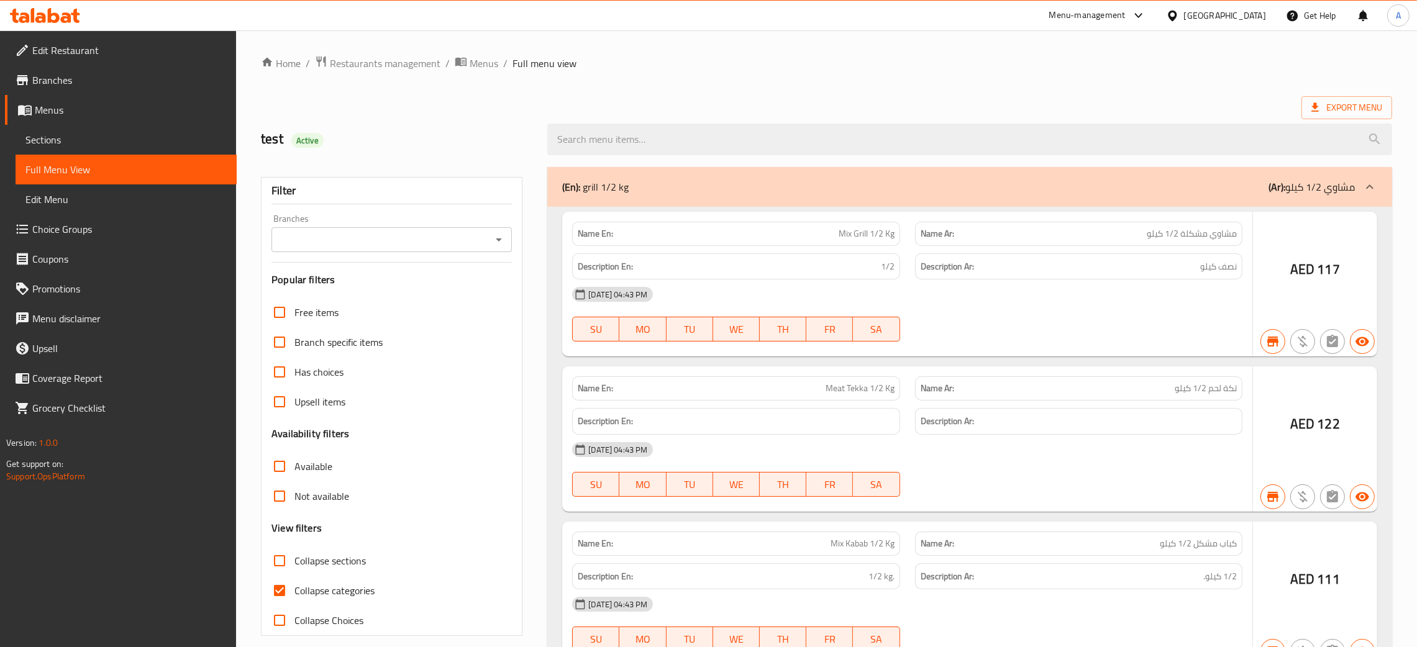
click at [59, 21] on div at bounding box center [708, 323] width 1417 height 647
click at [59, 19] on div at bounding box center [708, 323] width 1417 height 647
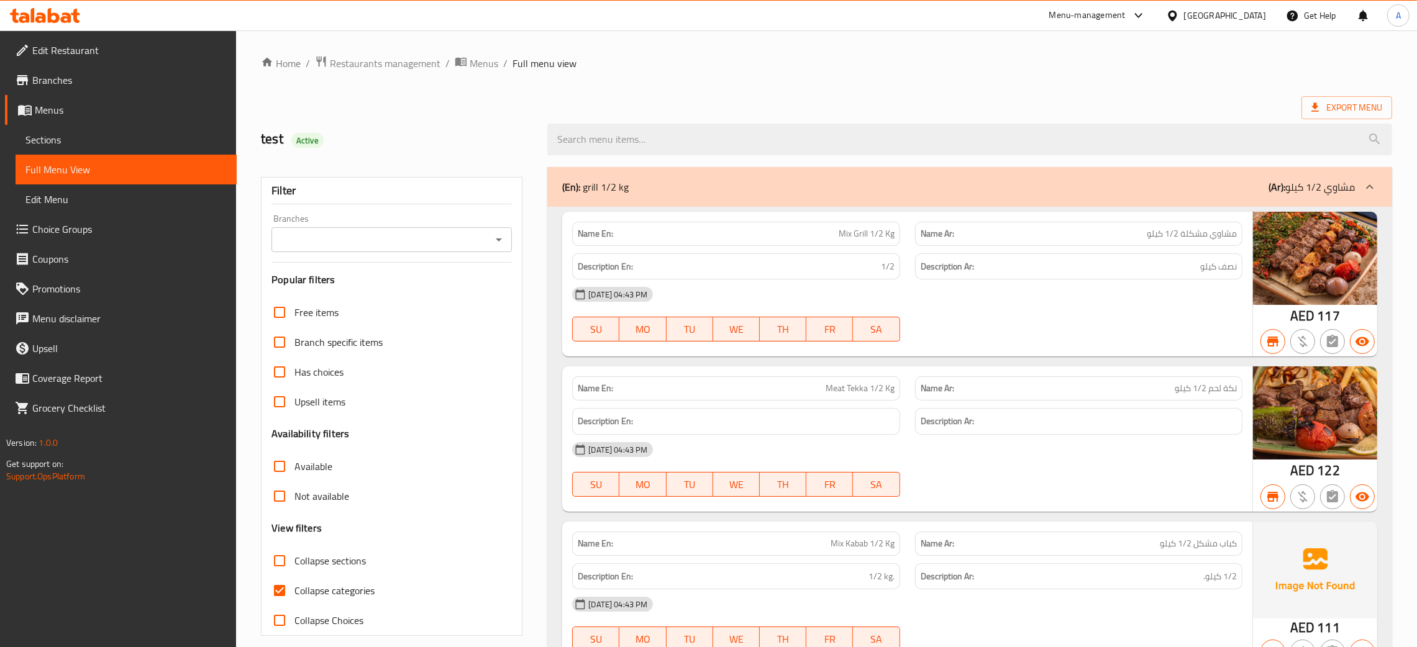
click at [50, 12] on icon at bounding box center [54, 15] width 12 height 15
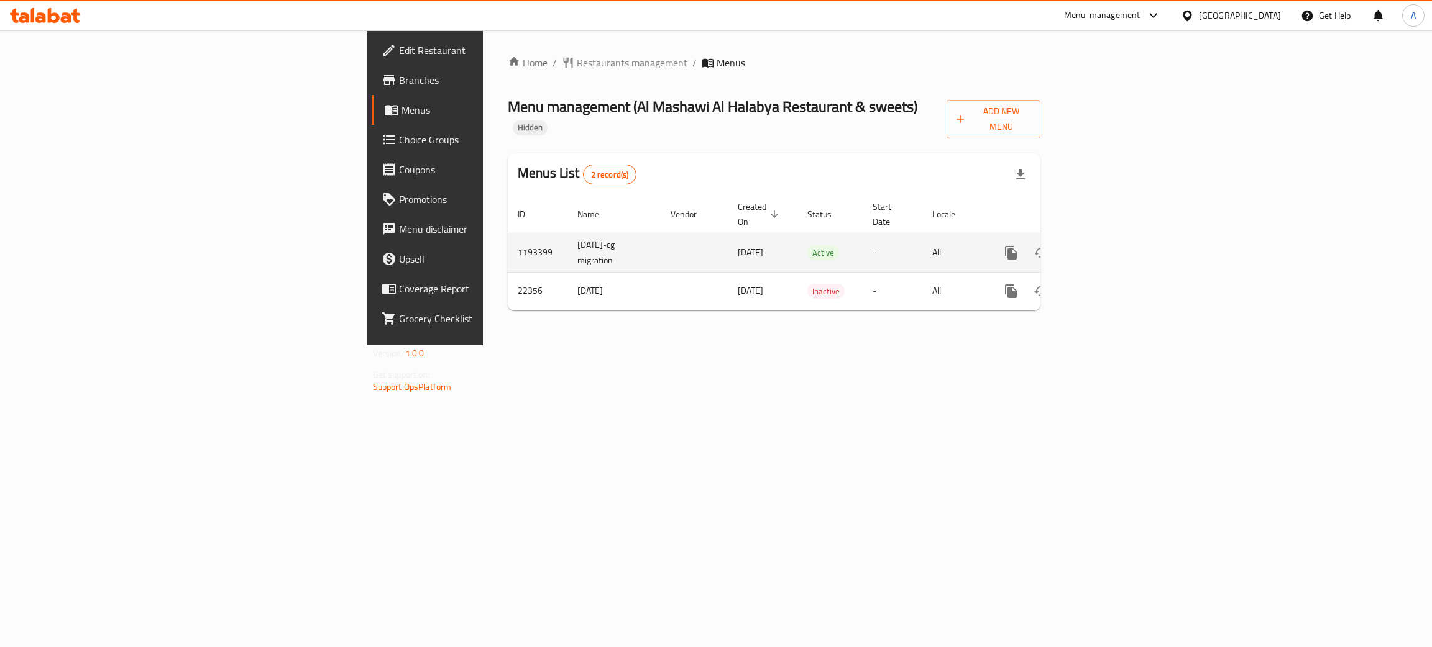
click at [1108, 245] on icon "enhanced table" at bounding box center [1100, 252] width 15 height 15
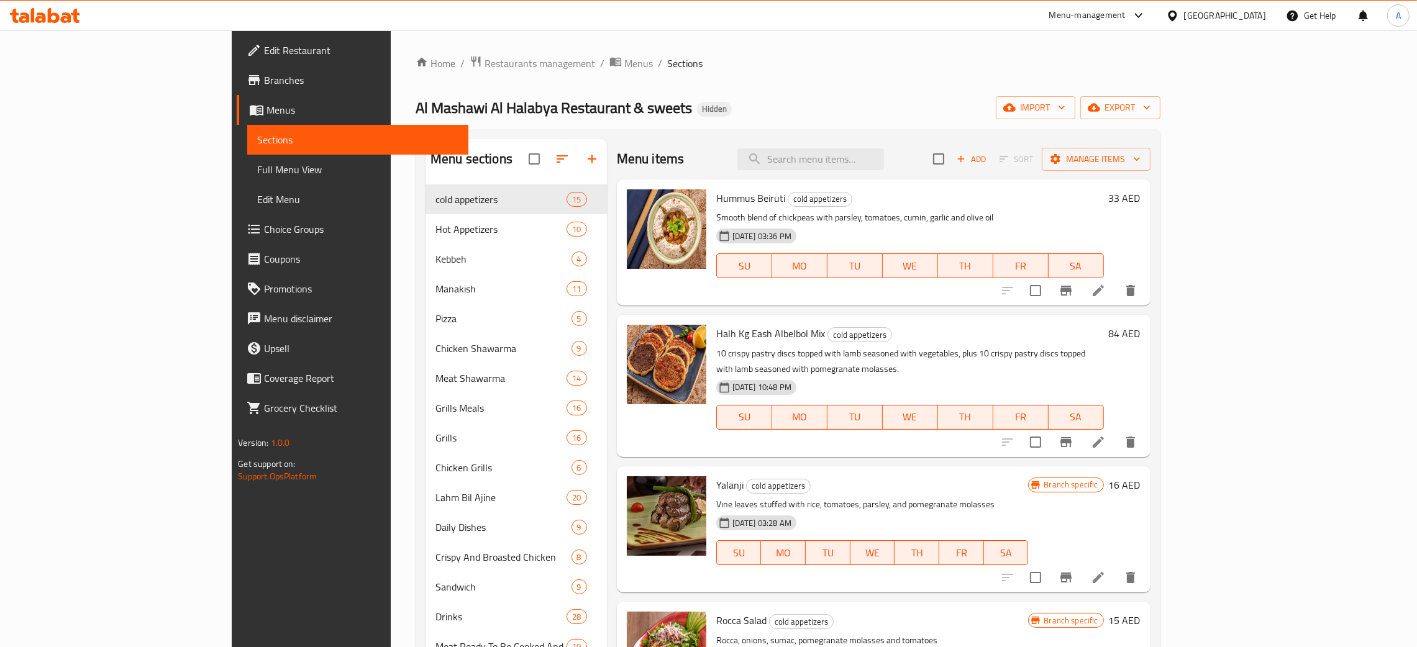
click at [257, 170] on span "Full Menu View" at bounding box center [357, 169] width 201 height 15
click at [257, 167] on span "Full Menu View" at bounding box center [357, 169] width 201 height 15
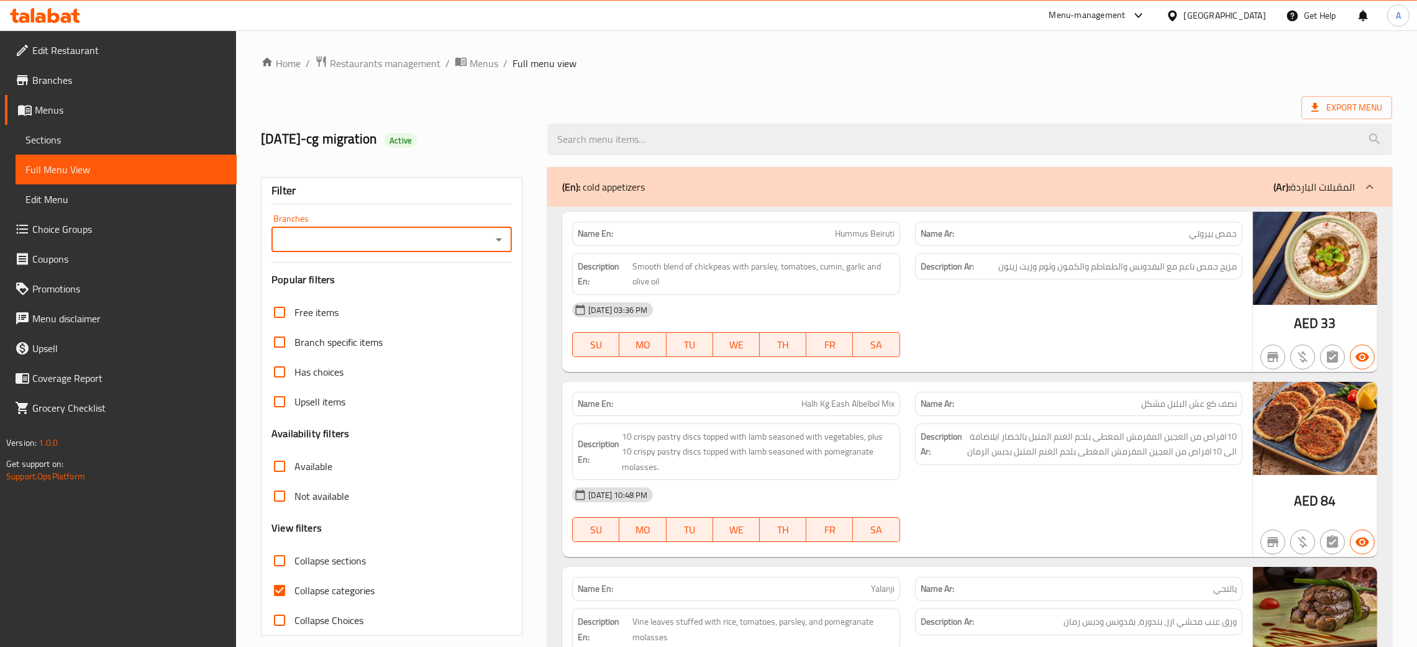
click at [497, 235] on icon "Open" at bounding box center [498, 239] width 15 height 15
click at [422, 294] on span "Al Mashawi Al Halabya restaurant & Sweets , Al Majaz 2" at bounding box center [391, 301] width 221 height 30
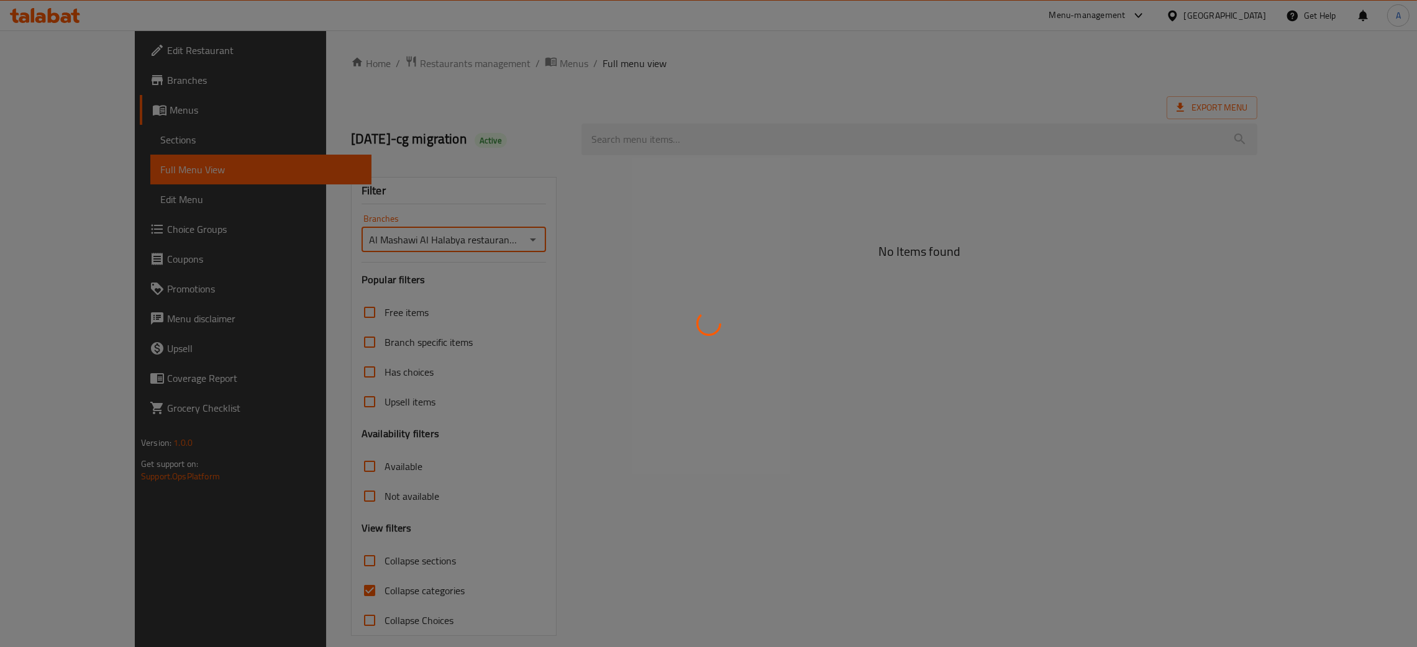
type input "Al Mashawi Al Halabya restaurant & Sweets , Al Majaz 2"
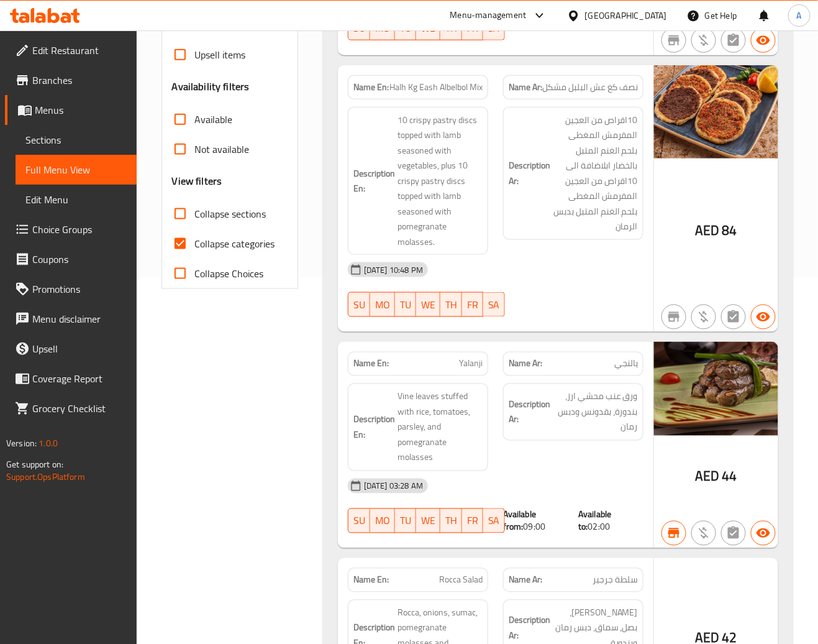
scroll to position [373, 0]
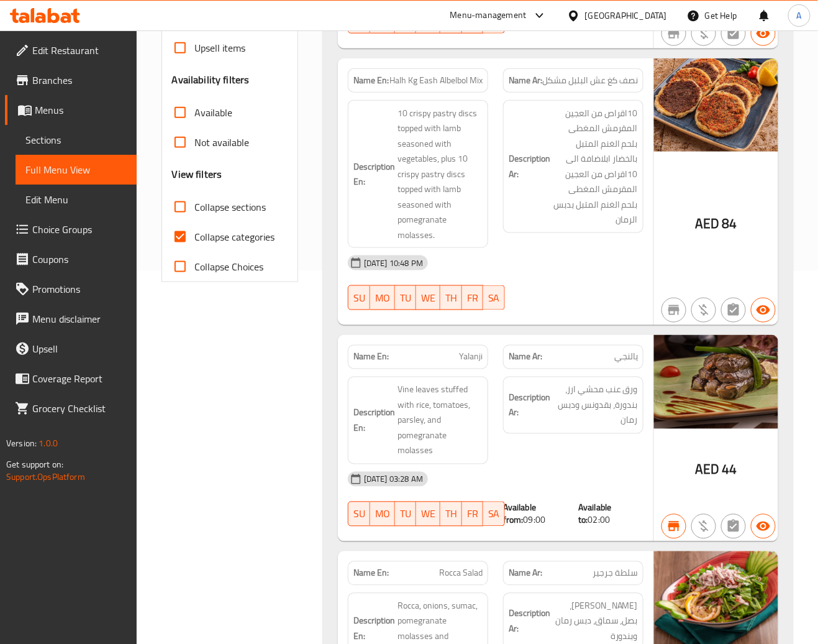
drag, startPoint x: 173, startPoint y: 238, endPoint x: 803, endPoint y: 108, distance: 642.7
click at [174, 237] on input "Collapse categories" at bounding box center [180, 237] width 30 height 30
checkbox input "false"
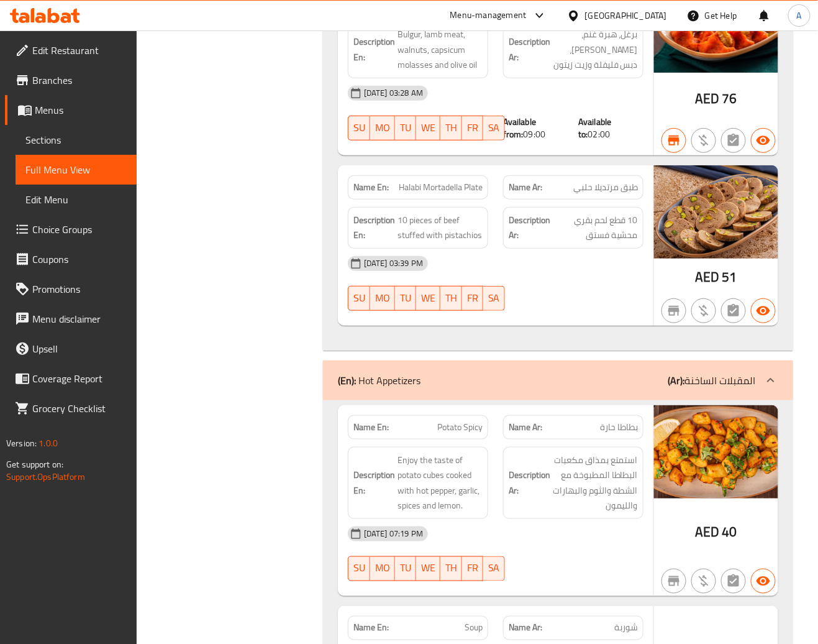
scroll to position [2982, 0]
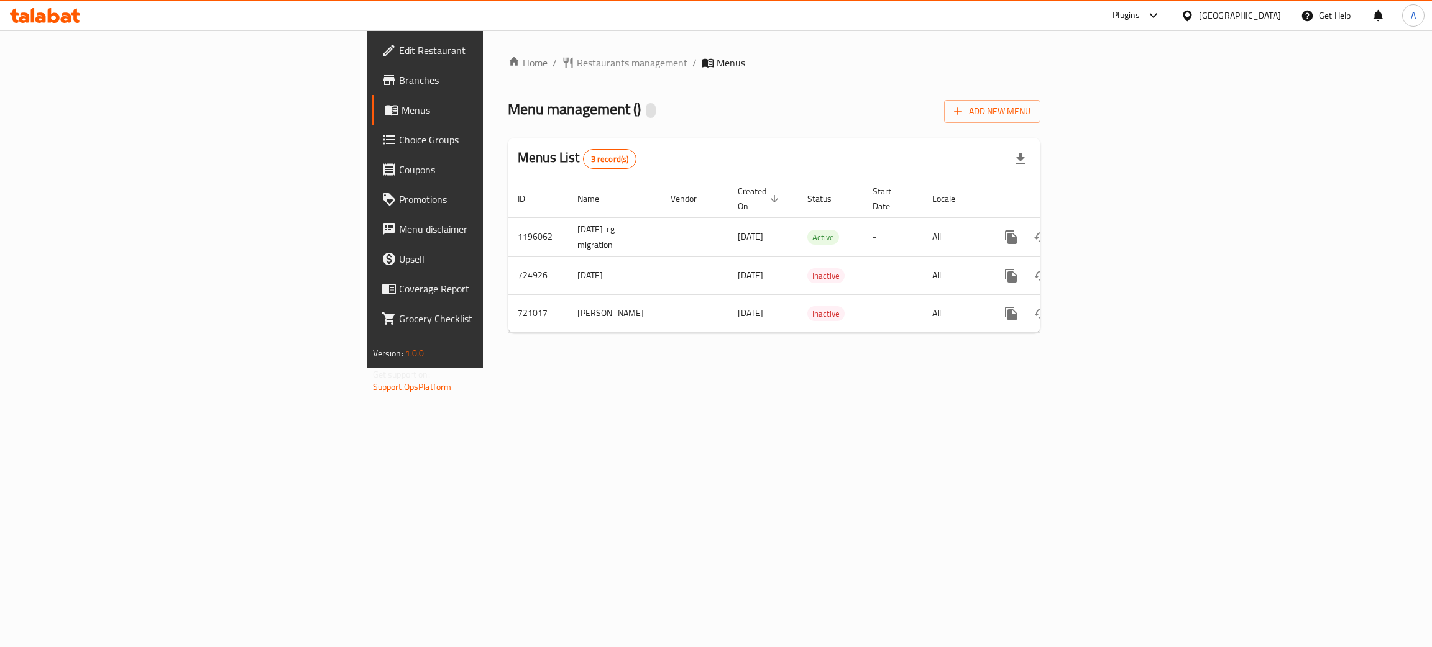
click at [43, 7] on div at bounding box center [45, 15] width 90 height 25
click at [43, 21] on icon at bounding box center [40, 17] width 11 height 11
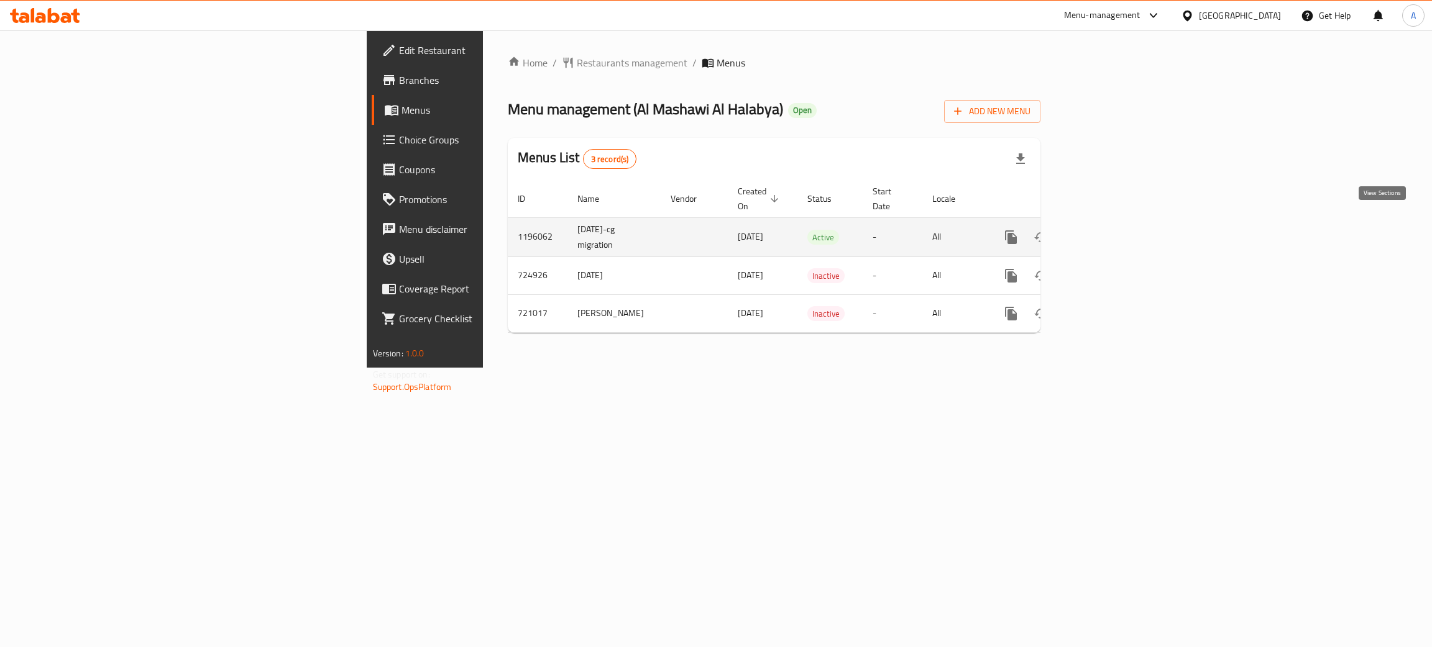
click at [1106, 232] on icon "enhanced table" at bounding box center [1100, 237] width 11 height 11
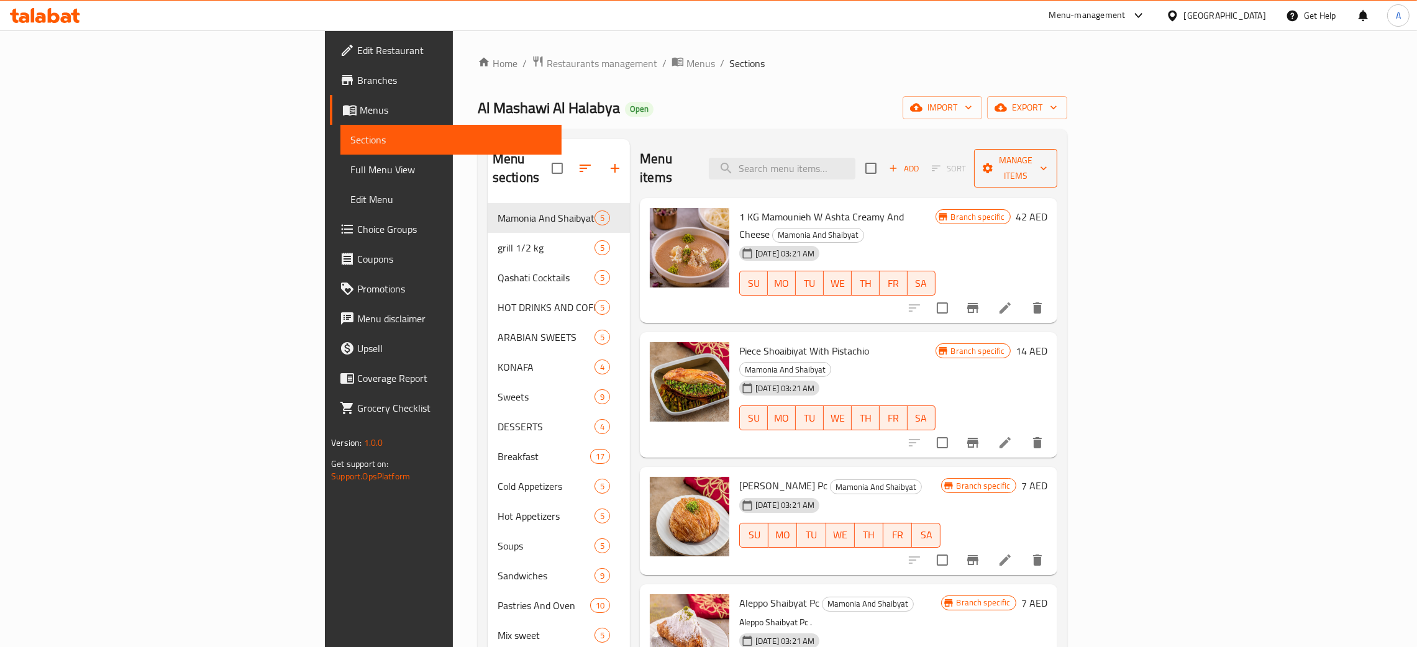
click at [1050, 162] on icon "button" at bounding box center [1044, 168] width 12 height 12
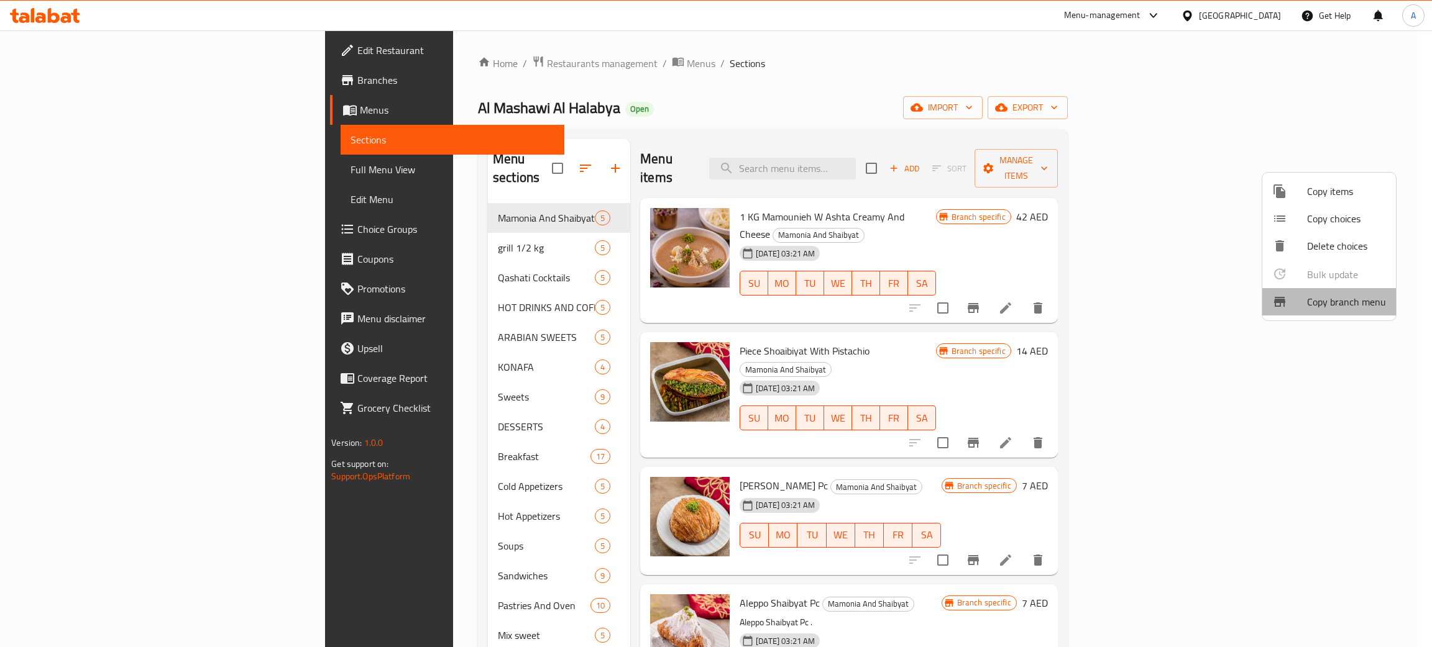
click at [1332, 308] on span "Copy branch menu" at bounding box center [1346, 302] width 79 height 15
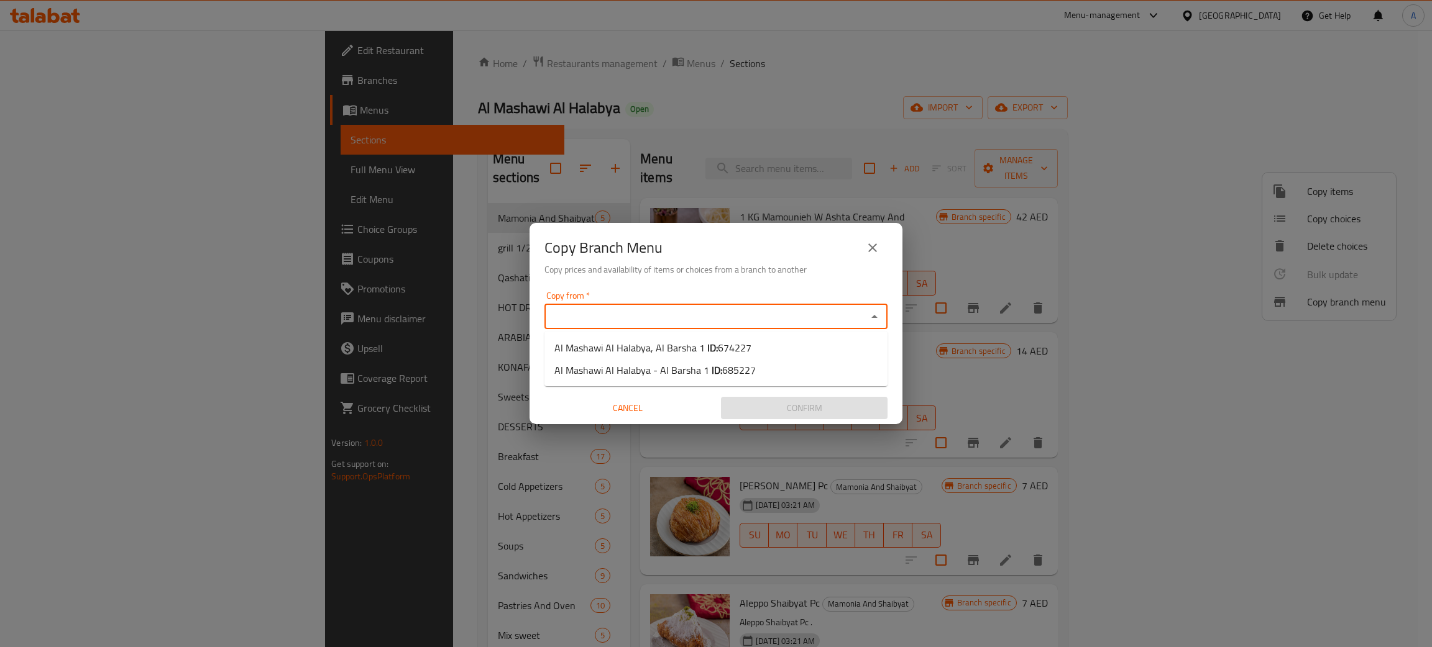
click at [595, 316] on input "Copy from   *" at bounding box center [705, 316] width 315 height 17
click at [644, 367] on span "Al Mashawi Al Halabya - Al Barsha 1 ID: 685227" at bounding box center [654, 370] width 201 height 15
type input "Al Mashawi Al Halabya - Al Barsha 1"
click at [641, 365] on input "Copy to   *" at bounding box center [705, 364] width 315 height 17
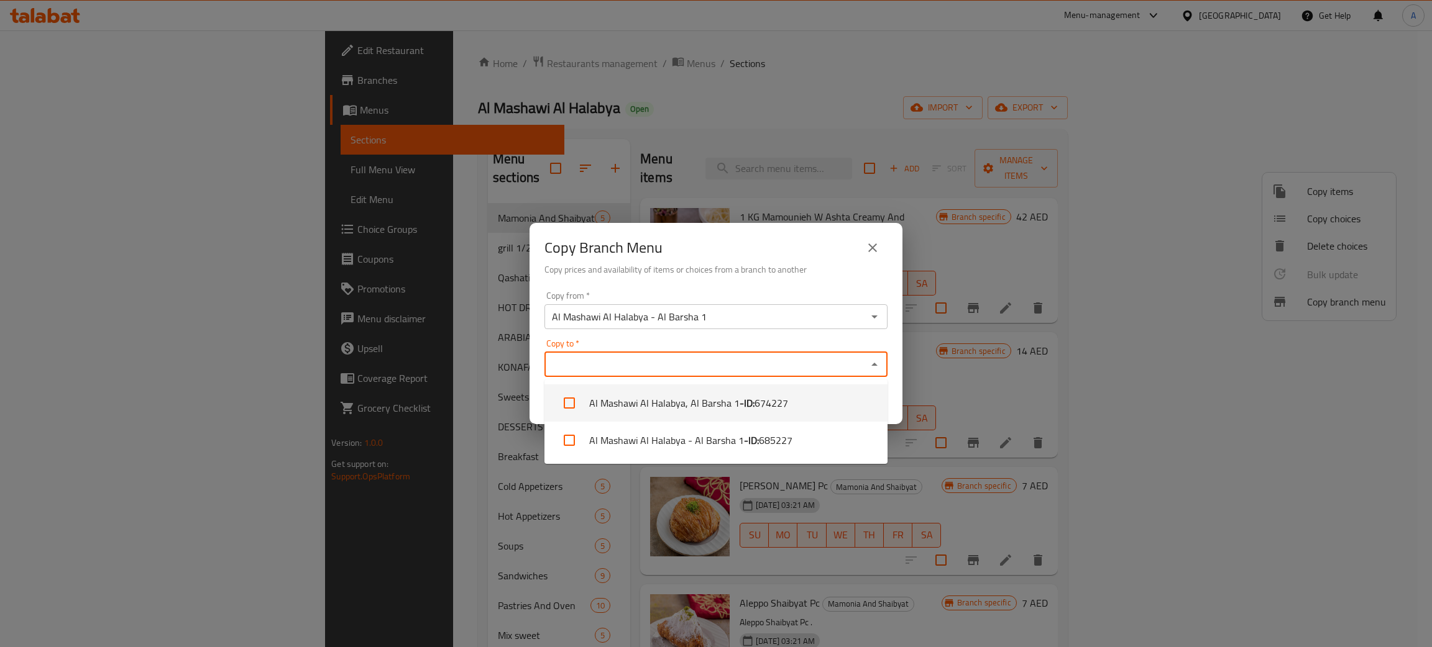
click at [666, 397] on li "Al Mashawi Al Halabya, Al Barsha 1 - ID: 674227" at bounding box center [715, 403] width 343 height 37
checkbox input "true"
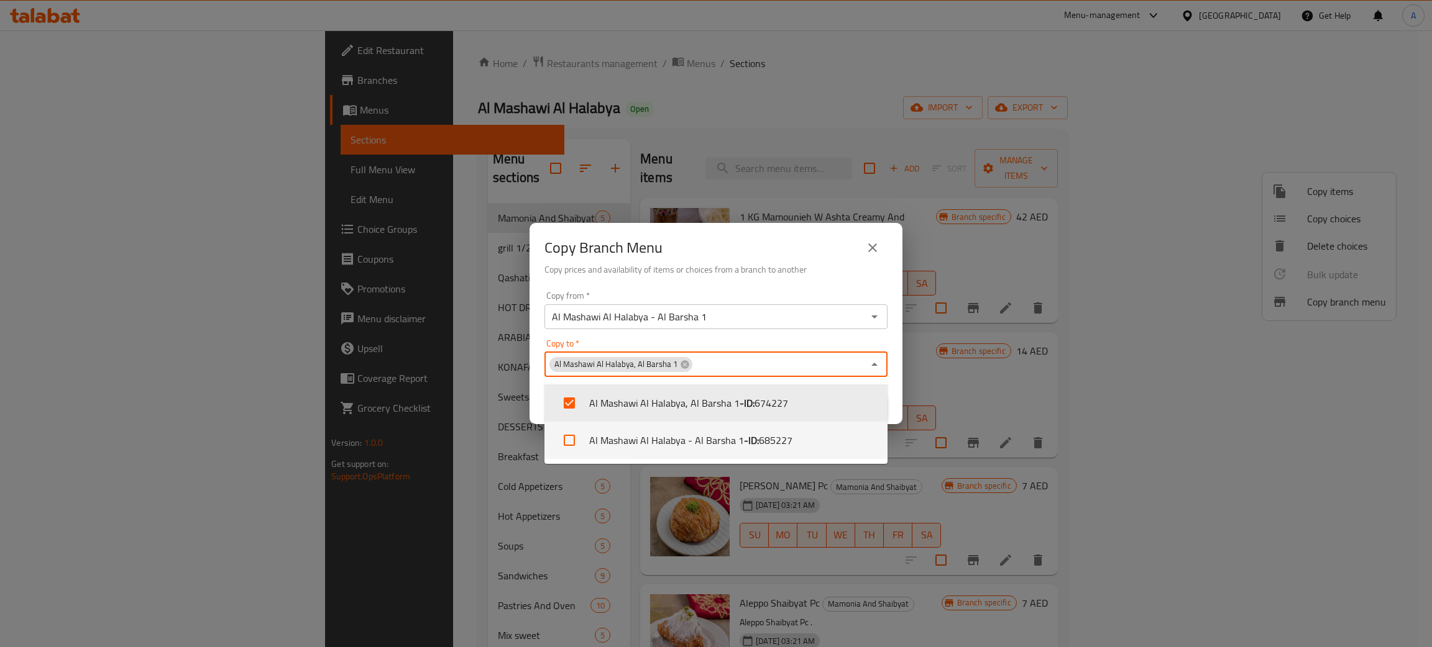
click at [815, 260] on div "Copy Branch Menu" at bounding box center [715, 248] width 343 height 30
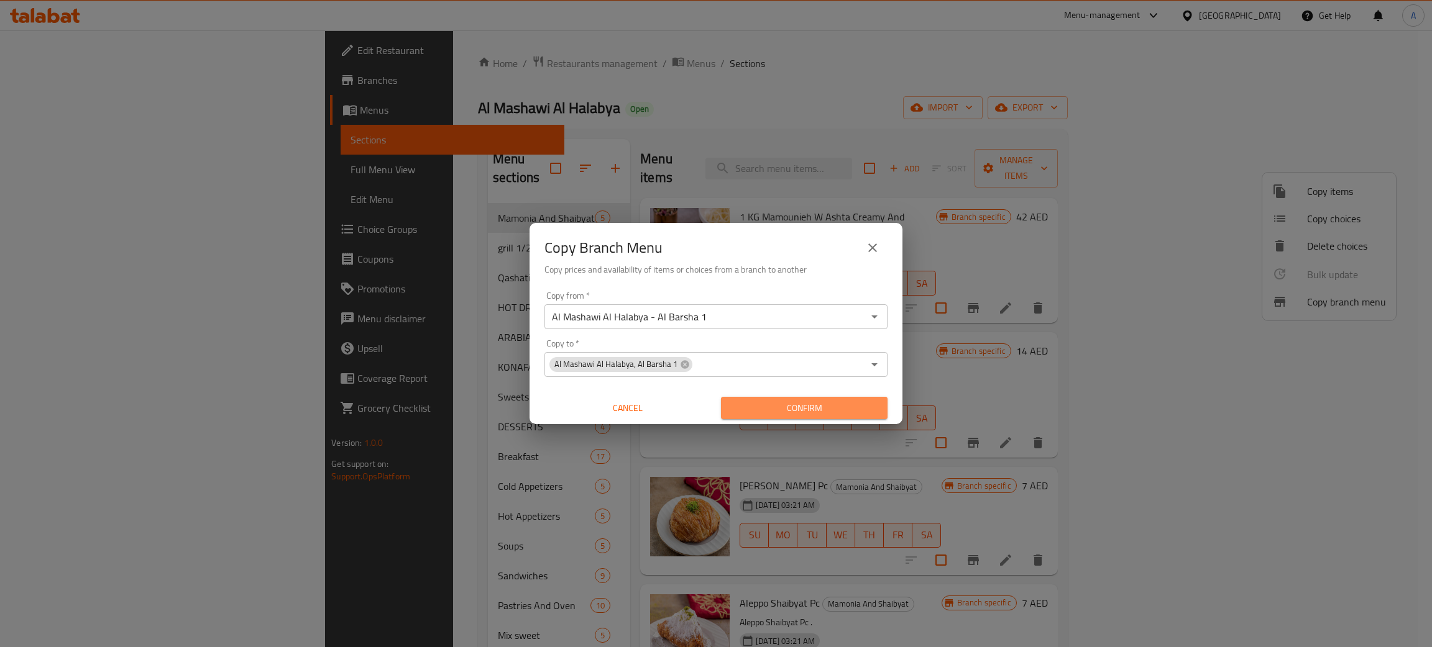
click at [847, 403] on span "Confirm" at bounding box center [804, 409] width 147 height 16
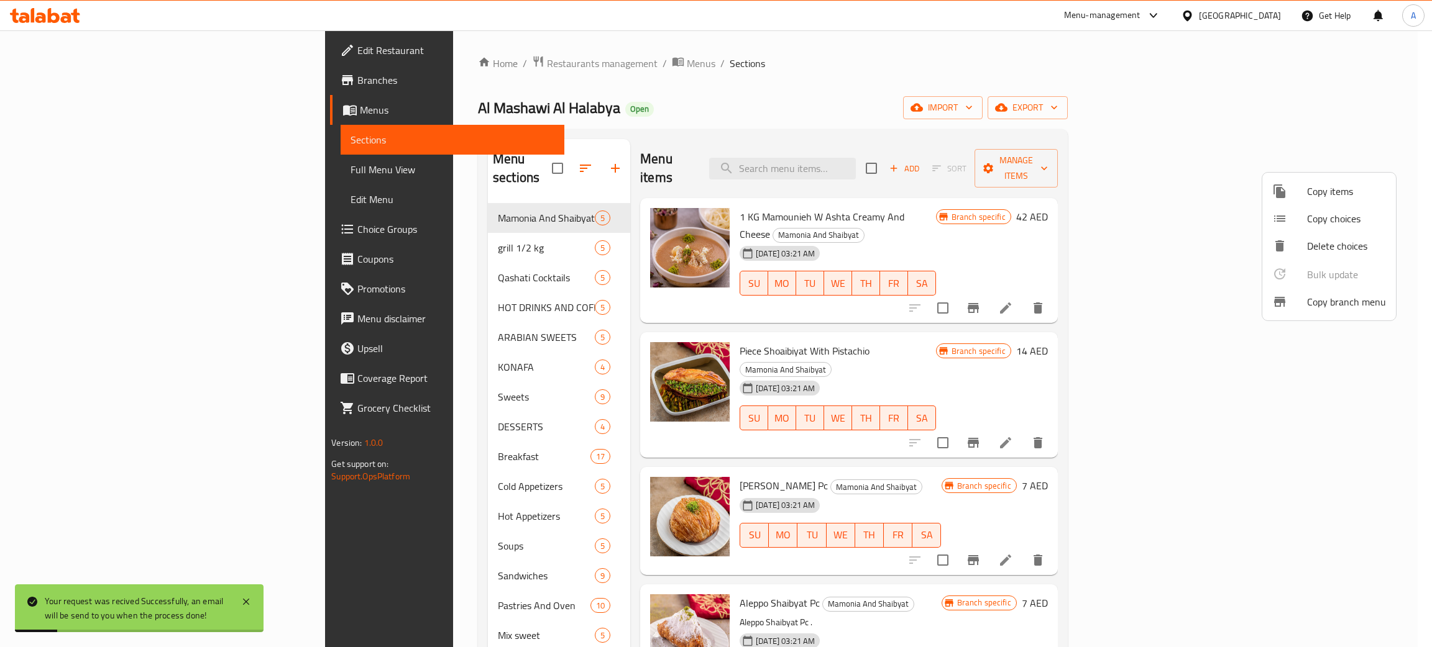
click at [793, 57] on div at bounding box center [716, 323] width 1432 height 647
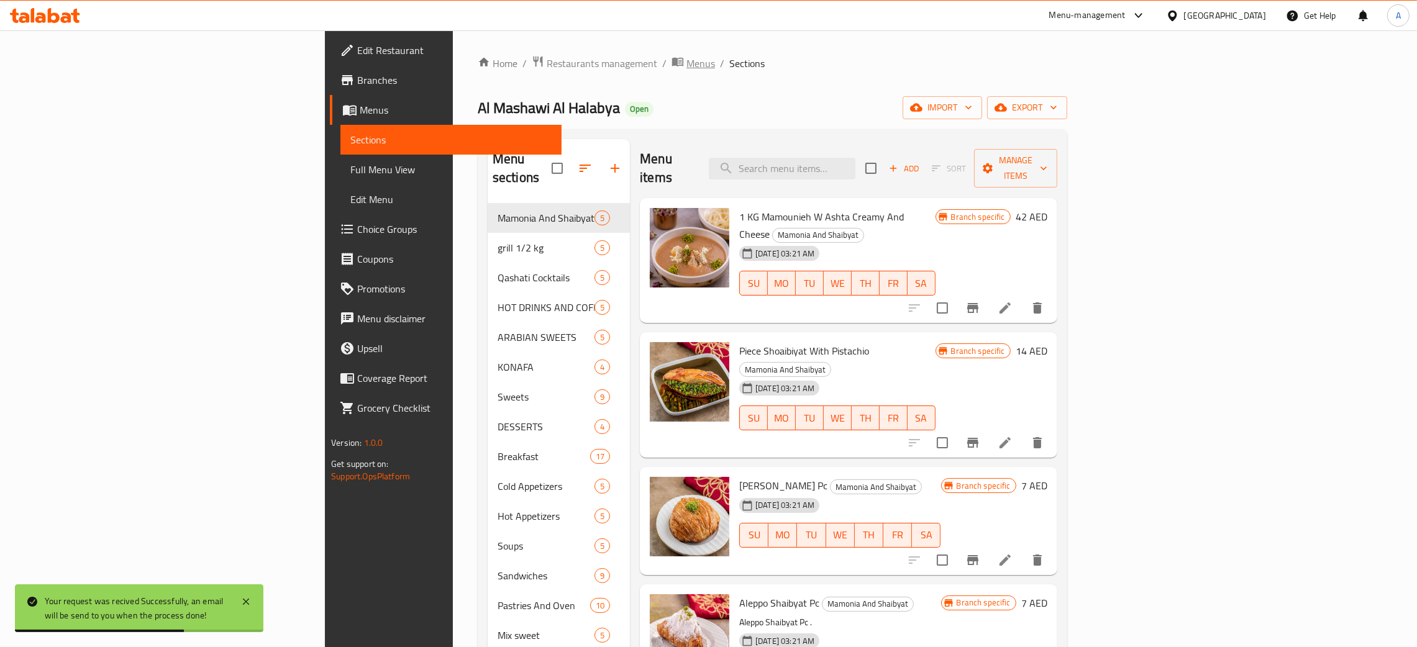
click at [687, 62] on span "Menus" at bounding box center [701, 63] width 29 height 15
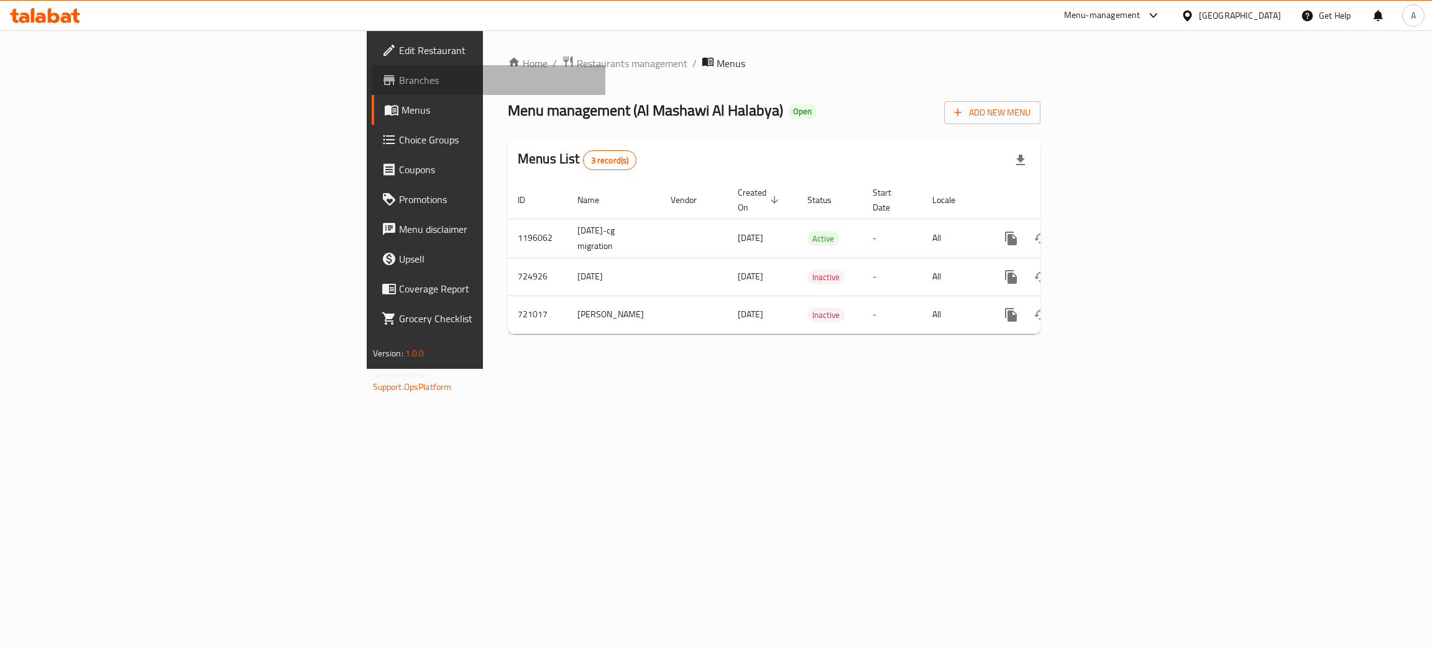
click at [399, 80] on span "Branches" at bounding box center [497, 80] width 197 height 15
